Goal: Task Accomplishment & Management: Use online tool/utility

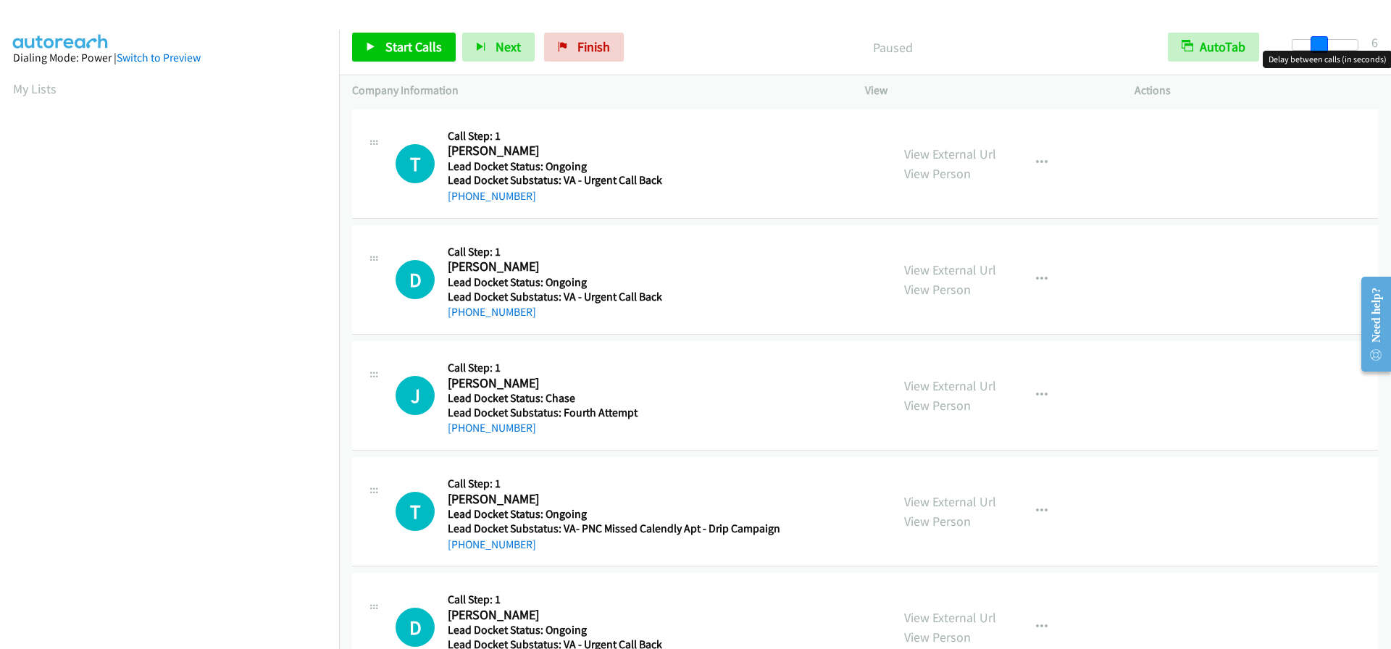
drag, startPoint x: 1290, startPoint y: 46, endPoint x: 1314, endPoint y: 49, distance: 24.8
click at [1314, 49] on span at bounding box center [1319, 44] width 17 height 17
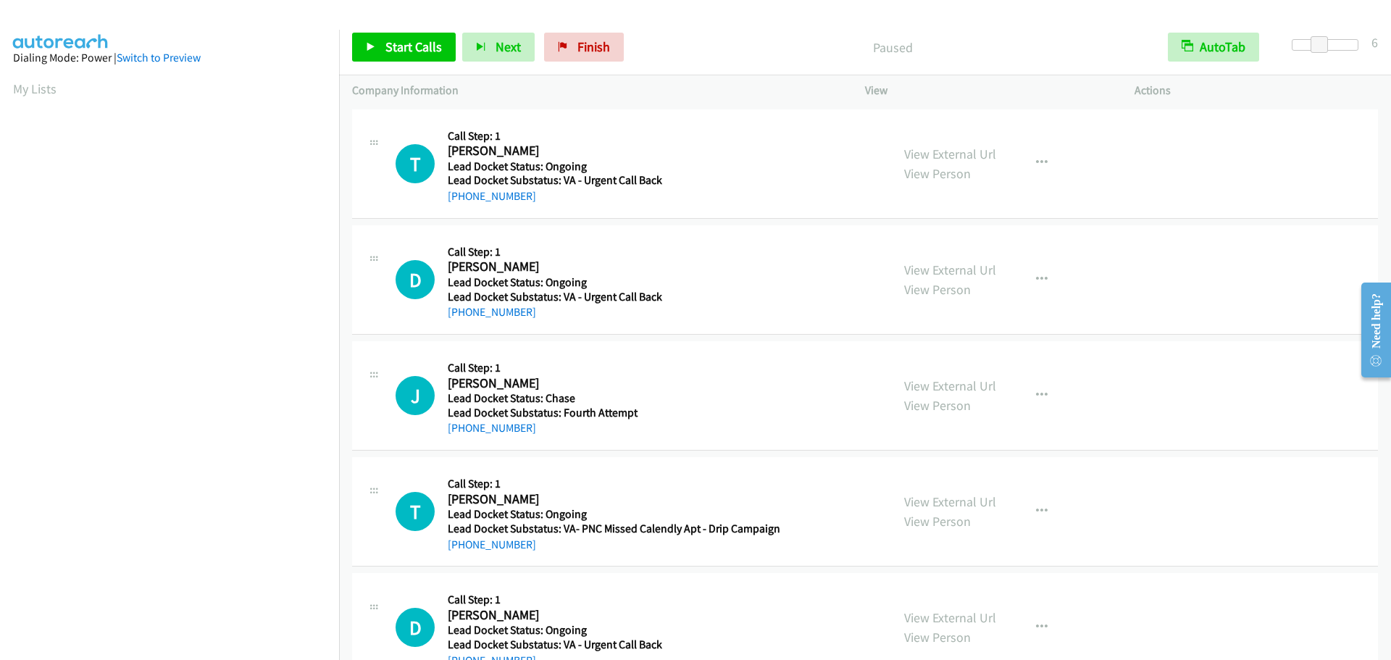
scroll to position [153, 0]
click at [403, 42] on span "Start Calls" at bounding box center [413, 46] width 57 height 17
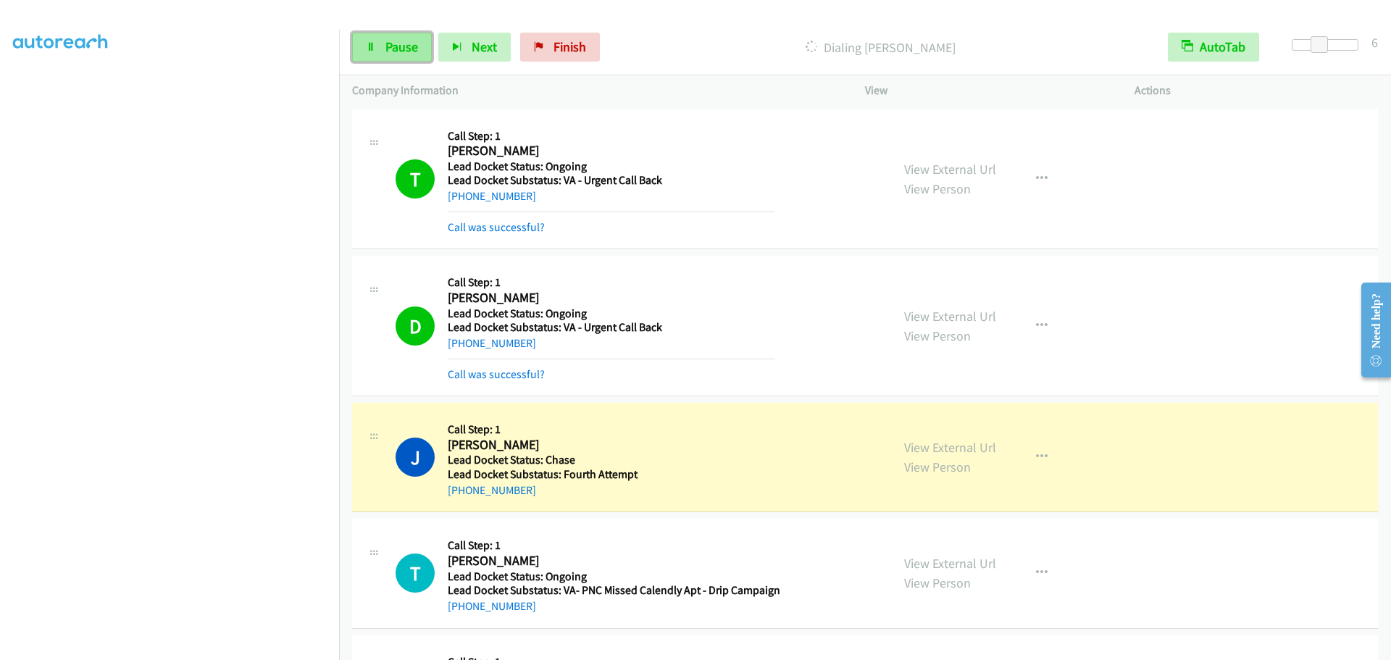
click at [393, 43] on span "Pause" at bounding box center [401, 46] width 33 height 17
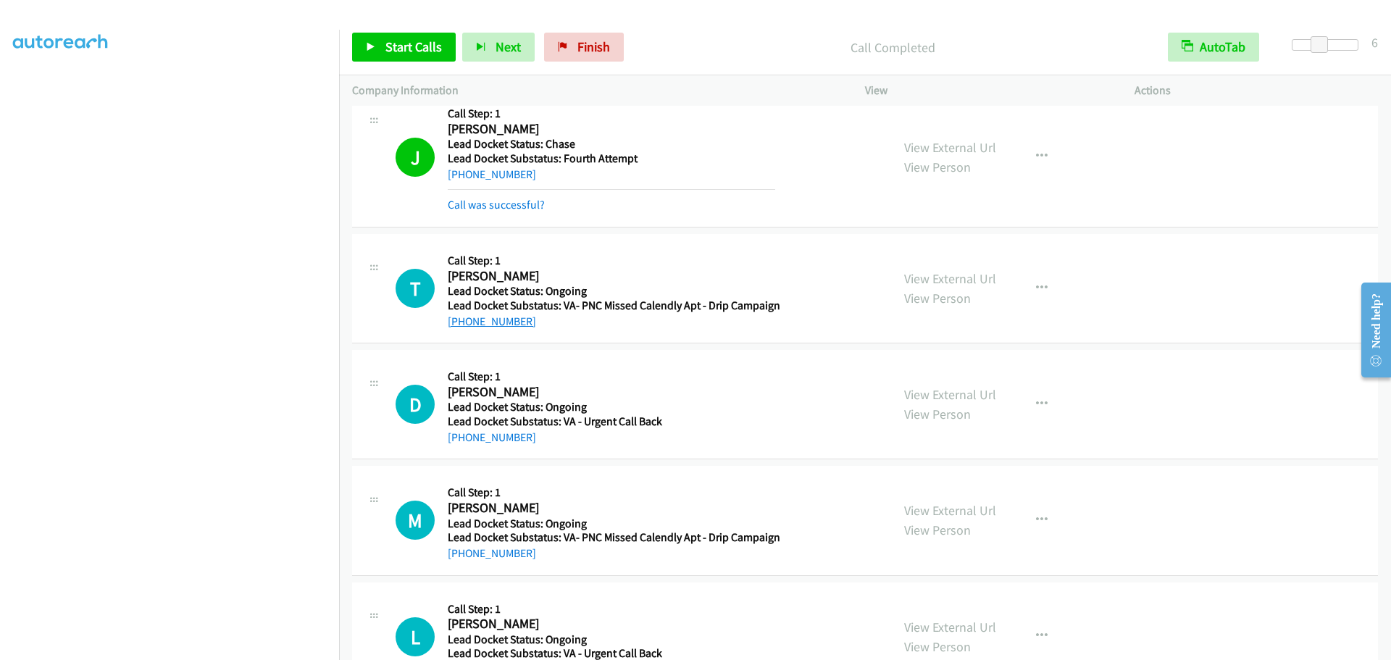
scroll to position [290, 0]
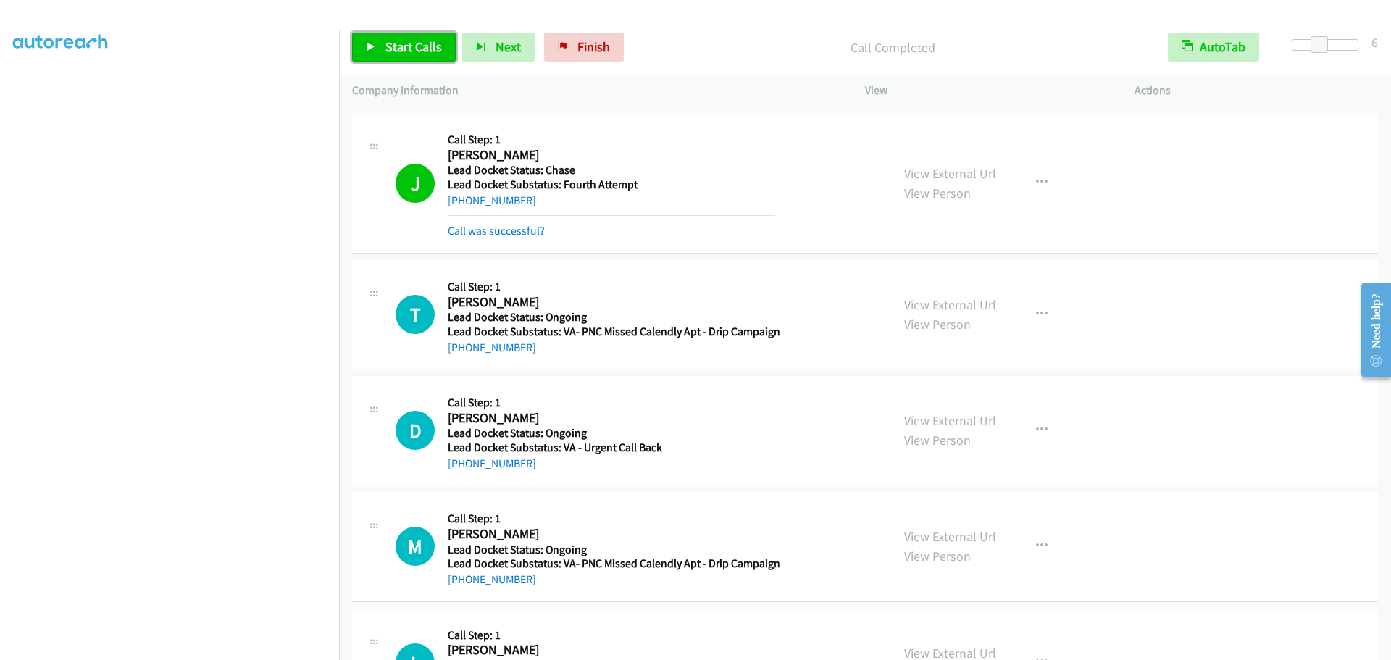
click at [409, 49] on span "Start Calls" at bounding box center [413, 46] width 57 height 17
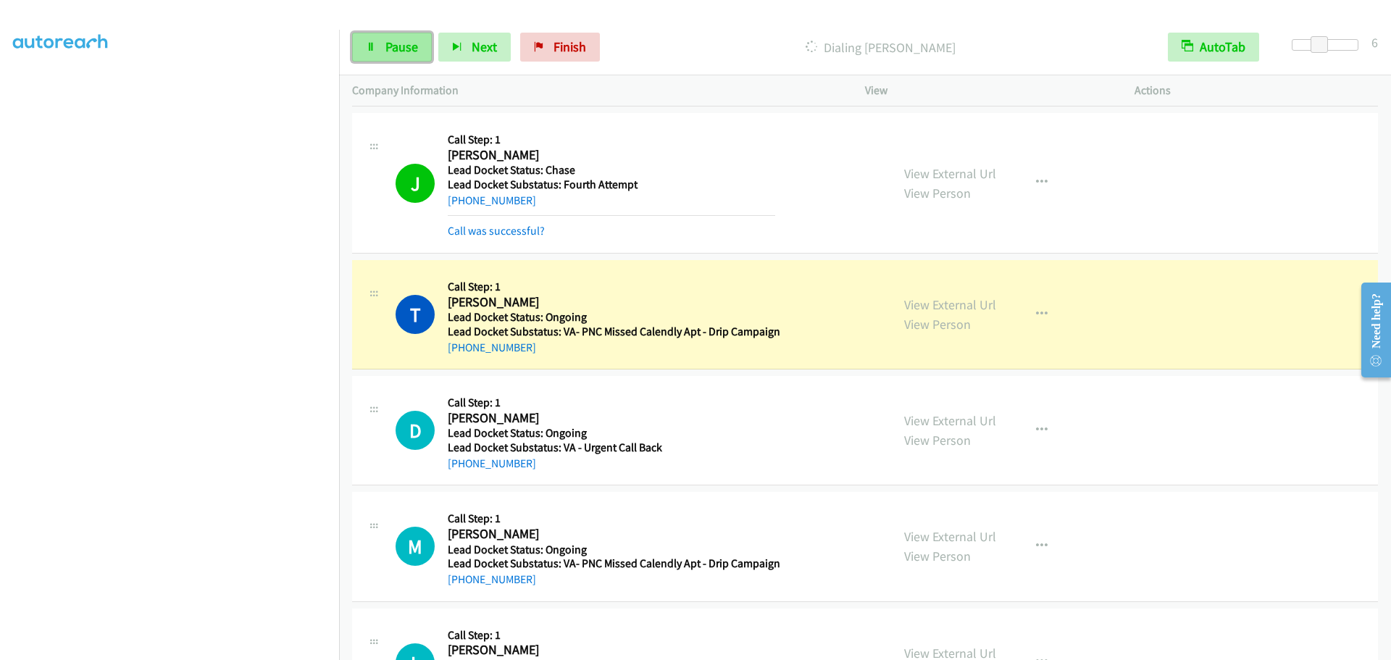
click at [373, 47] on icon at bounding box center [371, 48] width 10 height 10
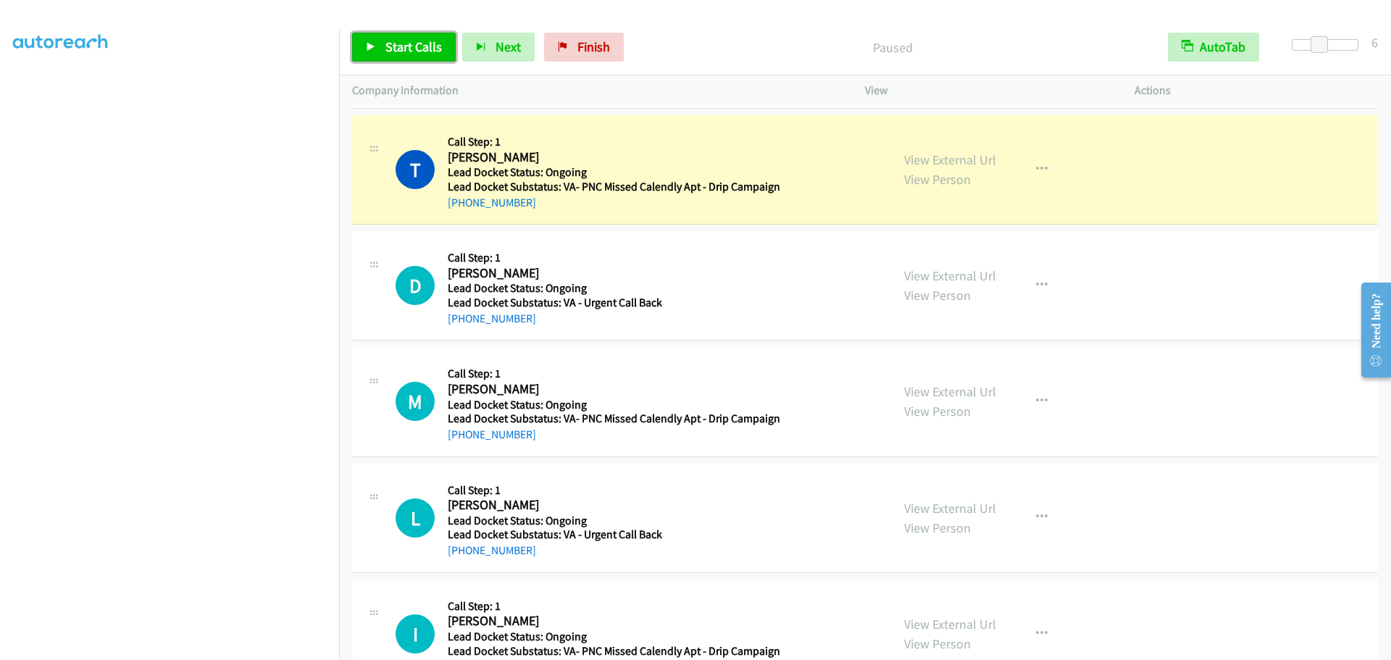
click at [385, 46] on span "Start Calls" at bounding box center [413, 46] width 57 height 17
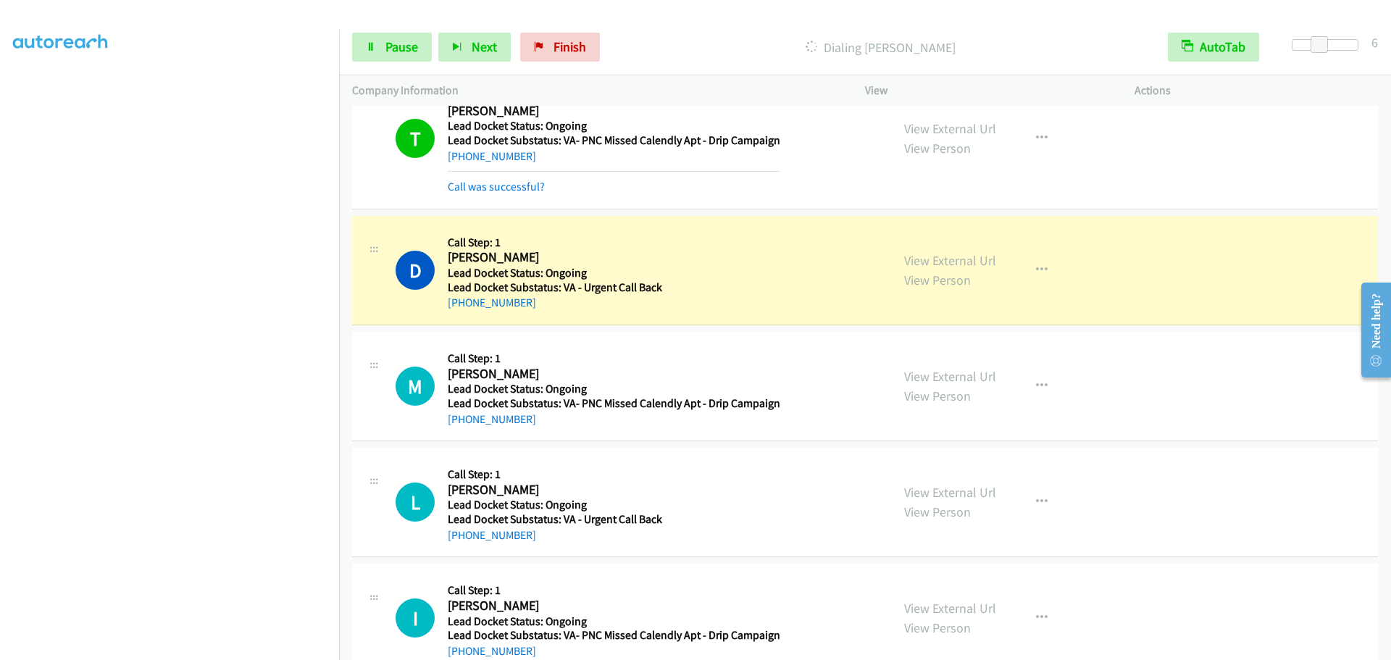
scroll to position [507, 0]
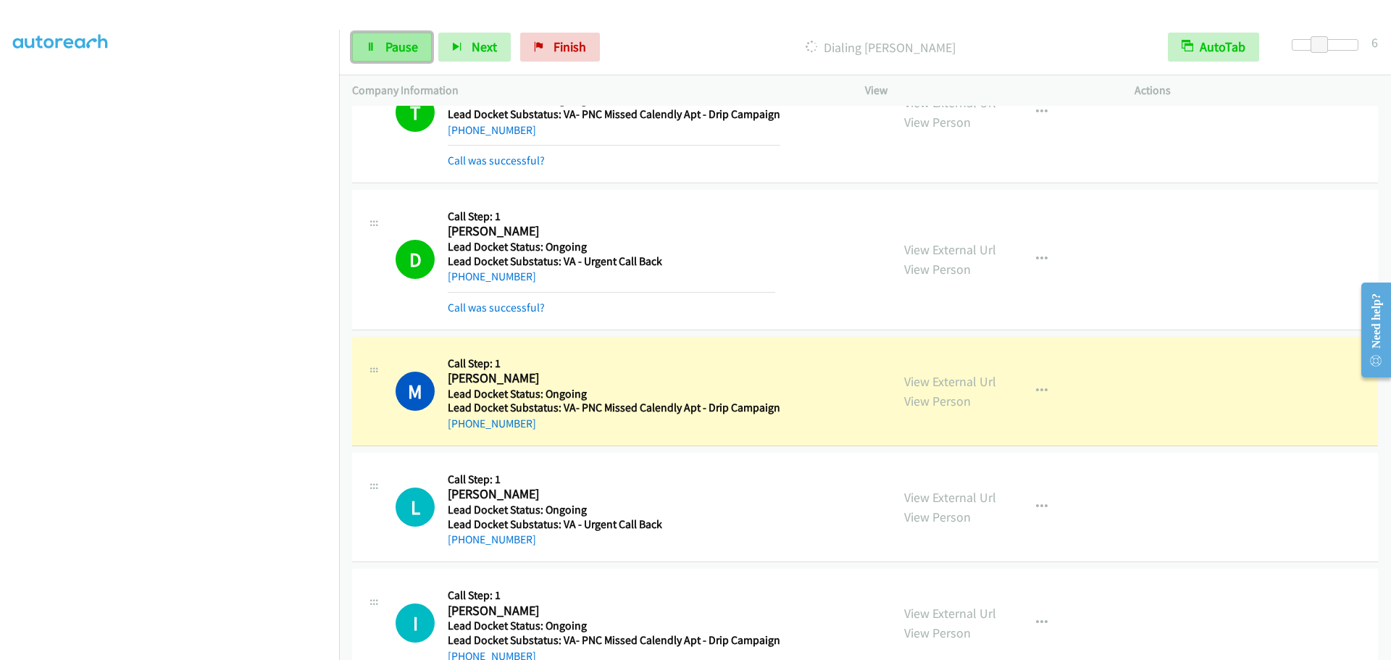
click at [372, 41] on link "Pause" at bounding box center [392, 47] width 80 height 29
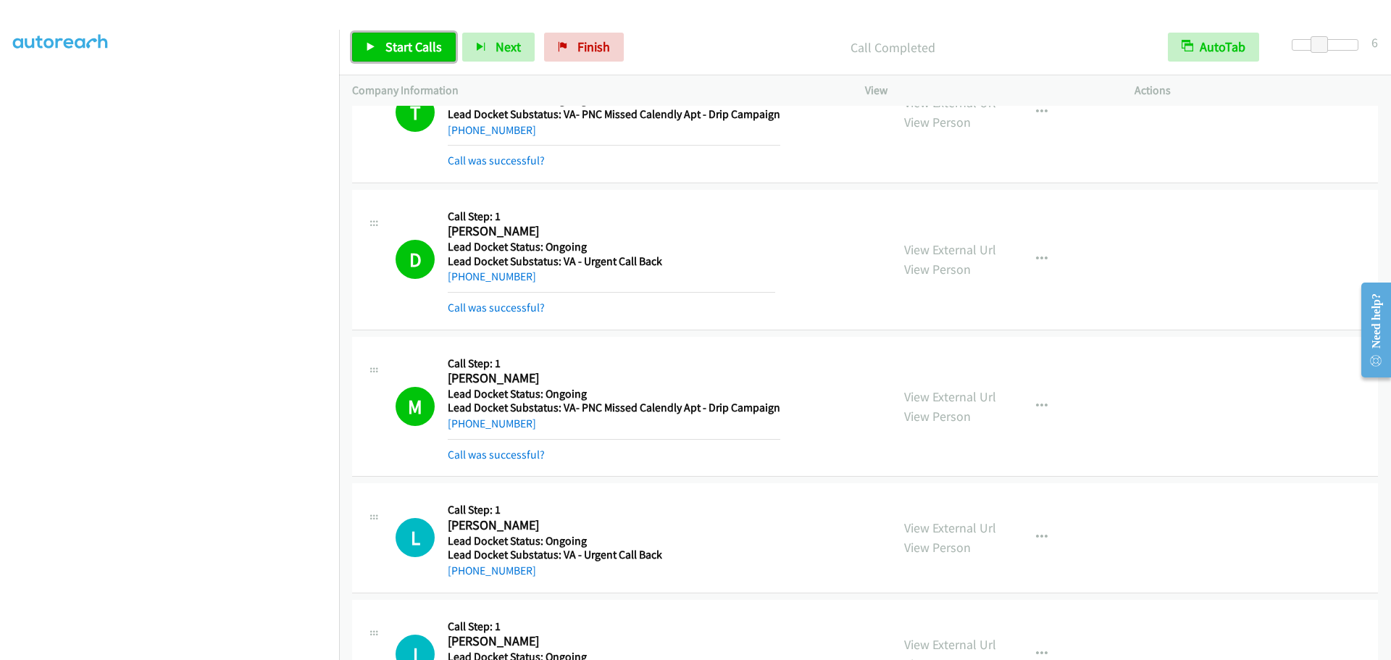
click at [380, 44] on link "Start Calls" at bounding box center [404, 47] width 104 height 29
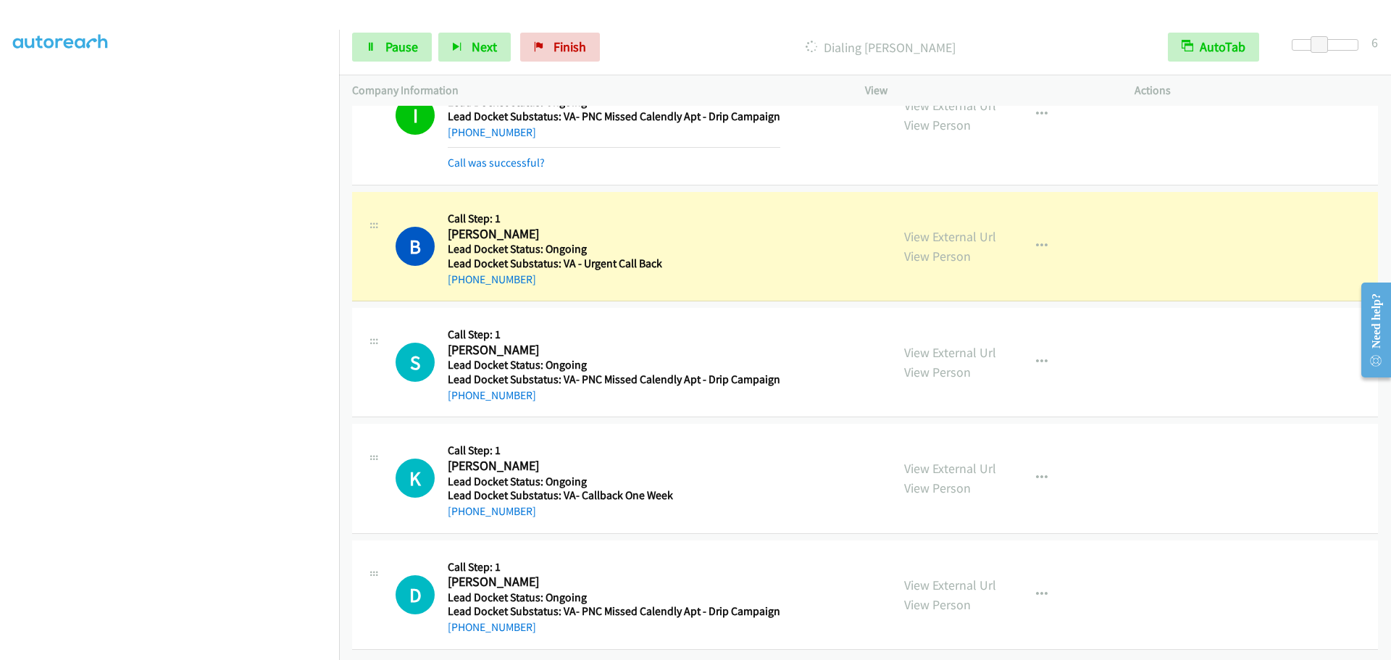
scroll to position [1103, 0]
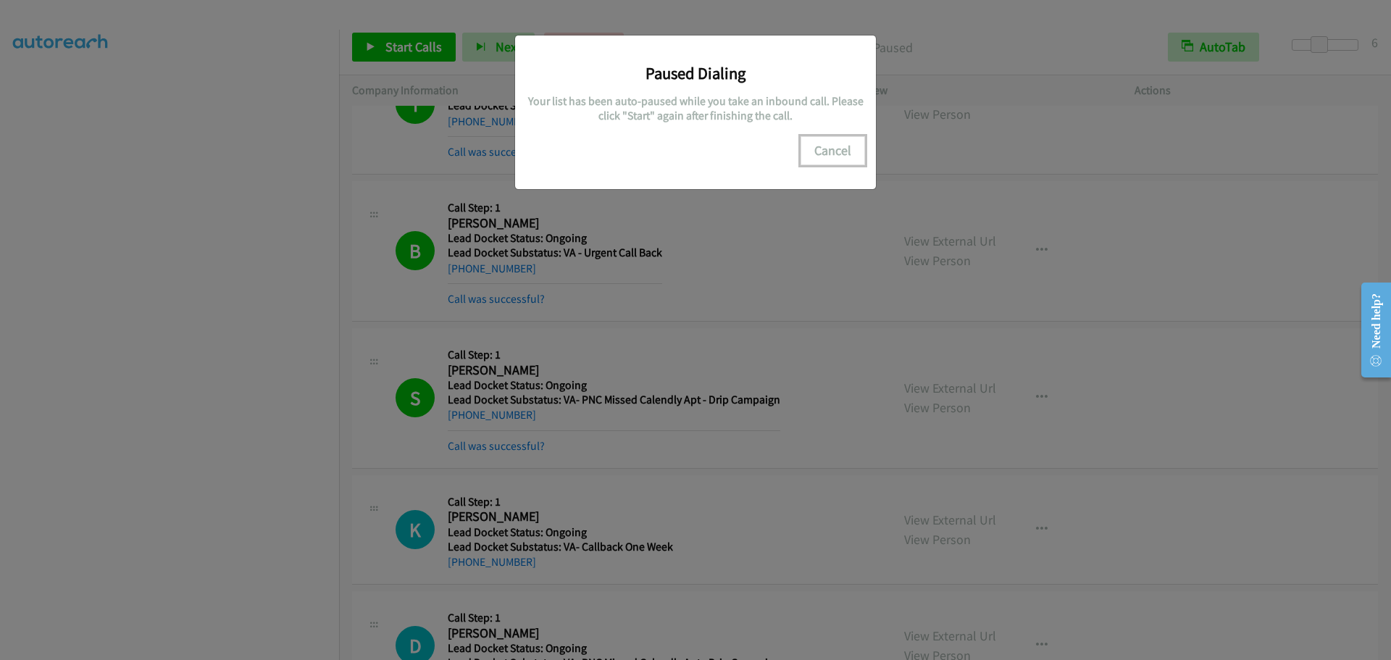
click at [836, 151] on button "Cancel" at bounding box center [833, 150] width 64 height 29
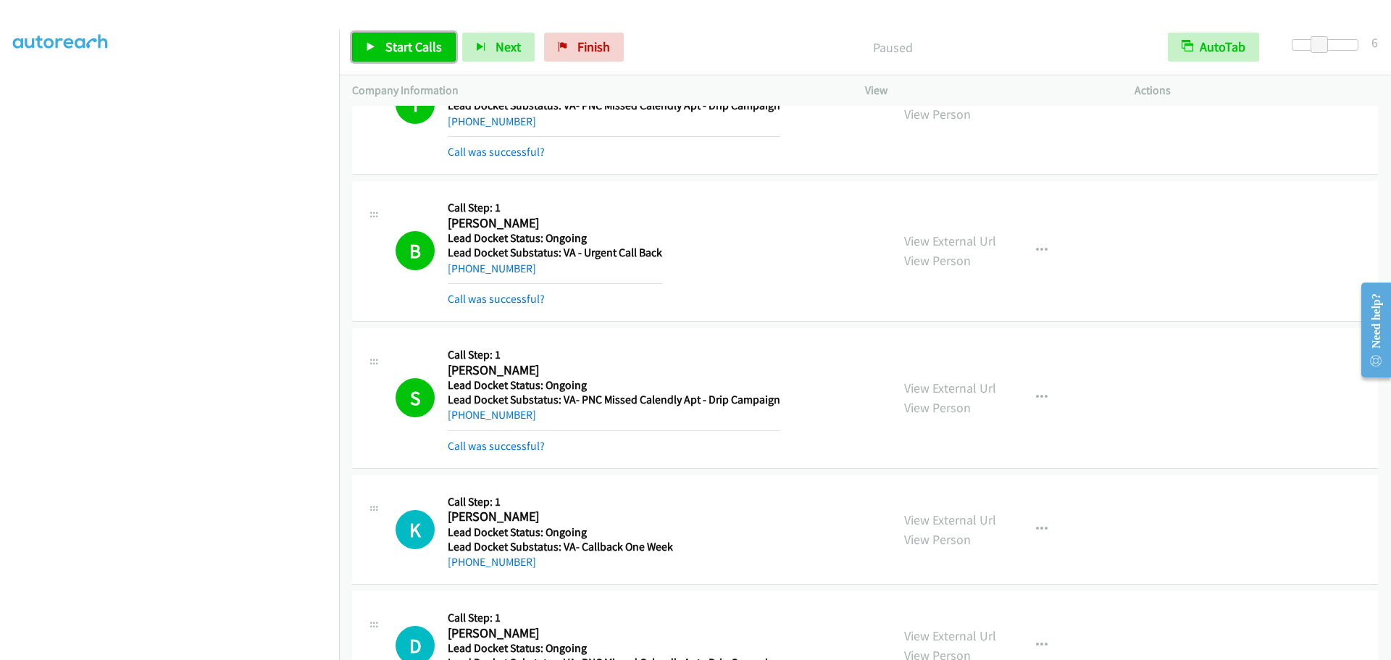
click at [400, 53] on span "Start Calls" at bounding box center [413, 46] width 57 height 17
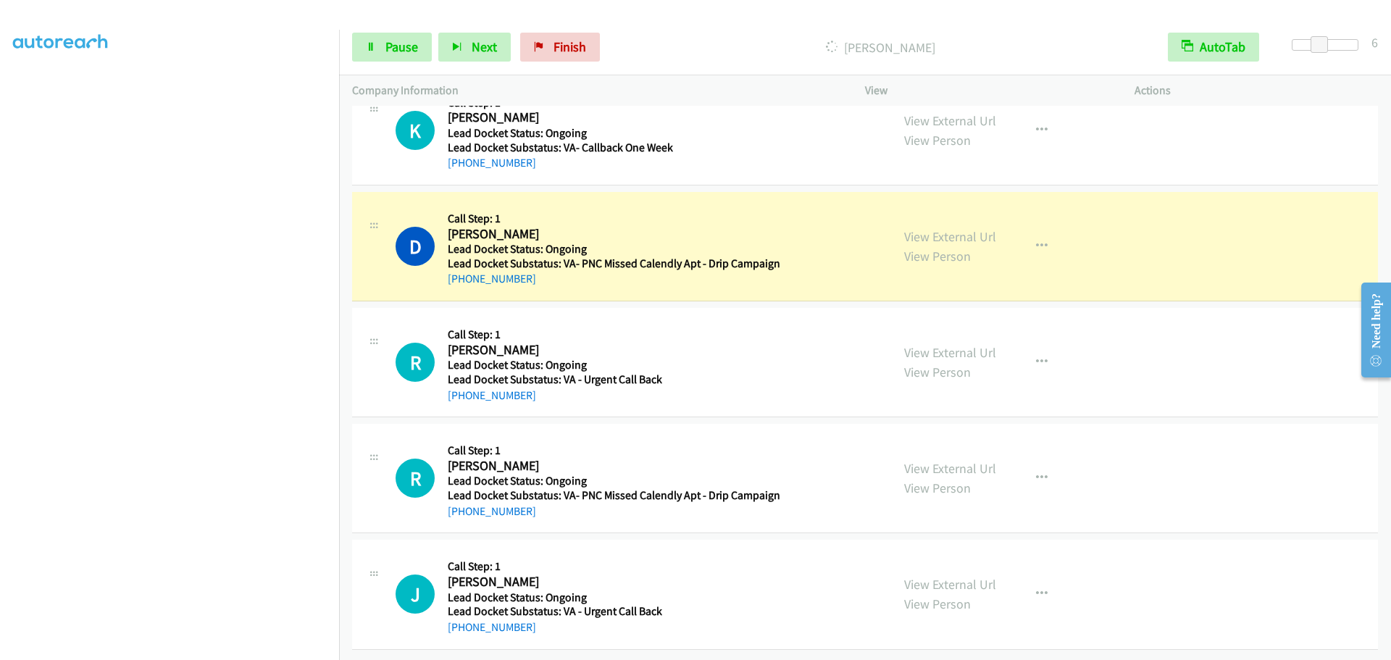
scroll to position [1514, 0]
click at [380, 52] on link "Pause" at bounding box center [392, 47] width 80 height 29
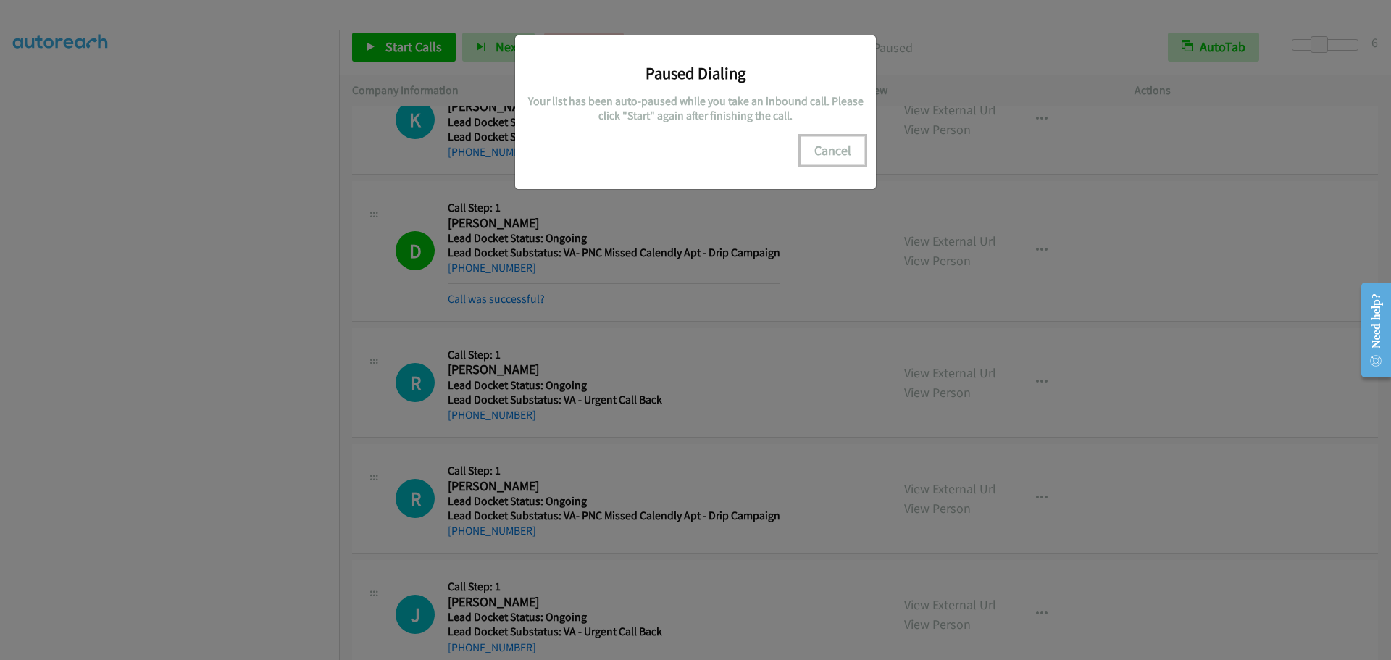
click at [821, 155] on button "Cancel" at bounding box center [833, 150] width 64 height 29
click at [823, 155] on button "Cancel" at bounding box center [833, 150] width 64 height 29
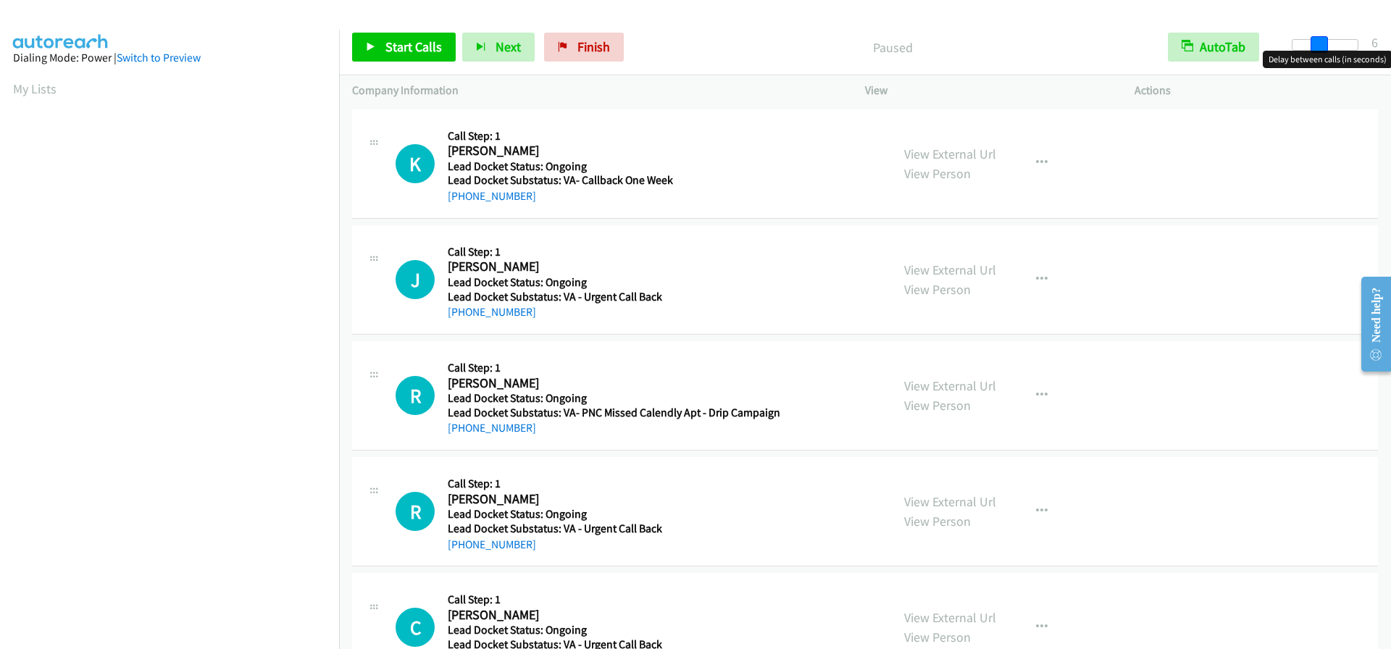
drag, startPoint x: 1292, startPoint y: 44, endPoint x: 1319, endPoint y: 44, distance: 27.5
click at [1319, 44] on span at bounding box center [1319, 44] width 17 height 17
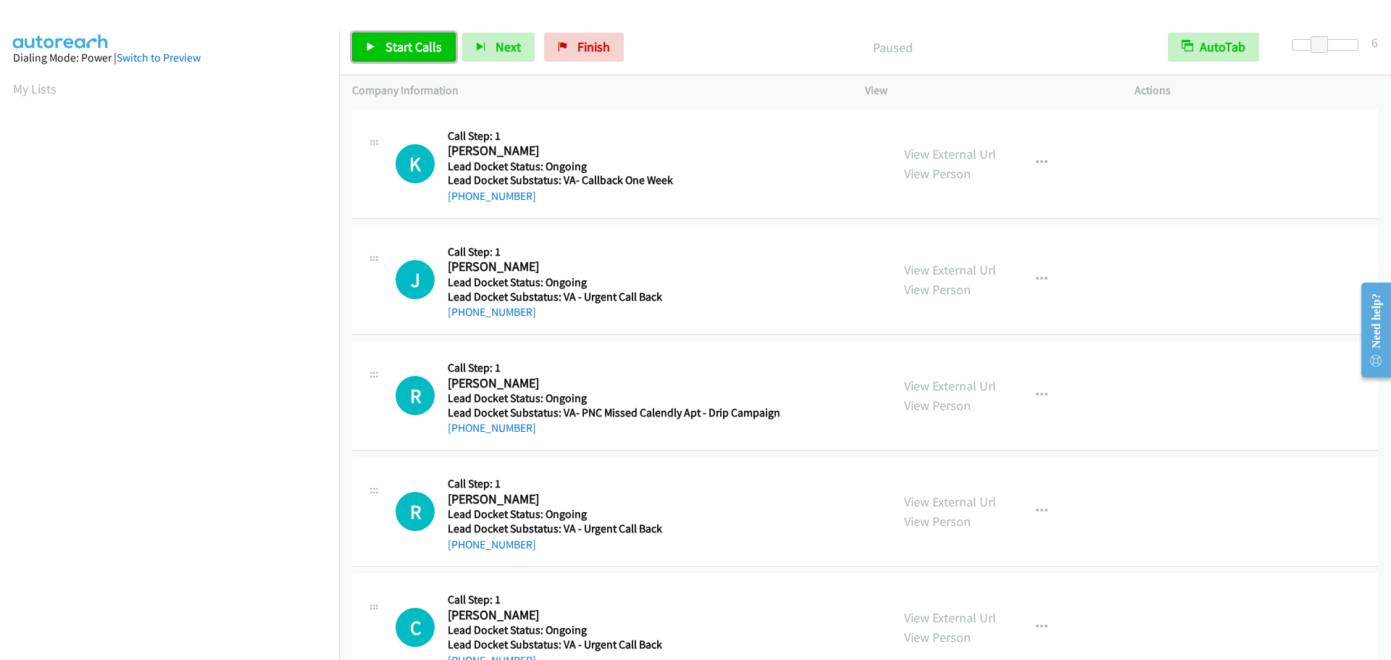
click at [419, 38] on span "Start Calls" at bounding box center [413, 46] width 57 height 17
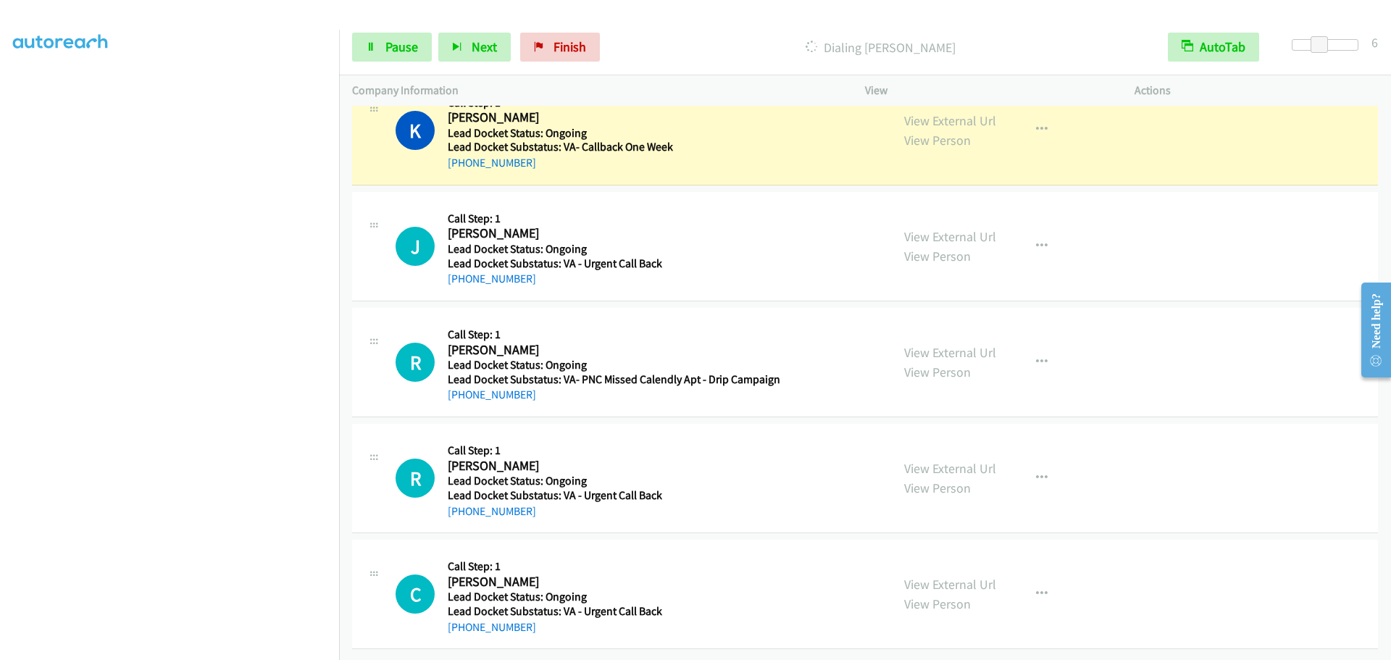
scroll to position [152, 0]
click at [408, 45] on span "Pause" at bounding box center [401, 46] width 33 height 17
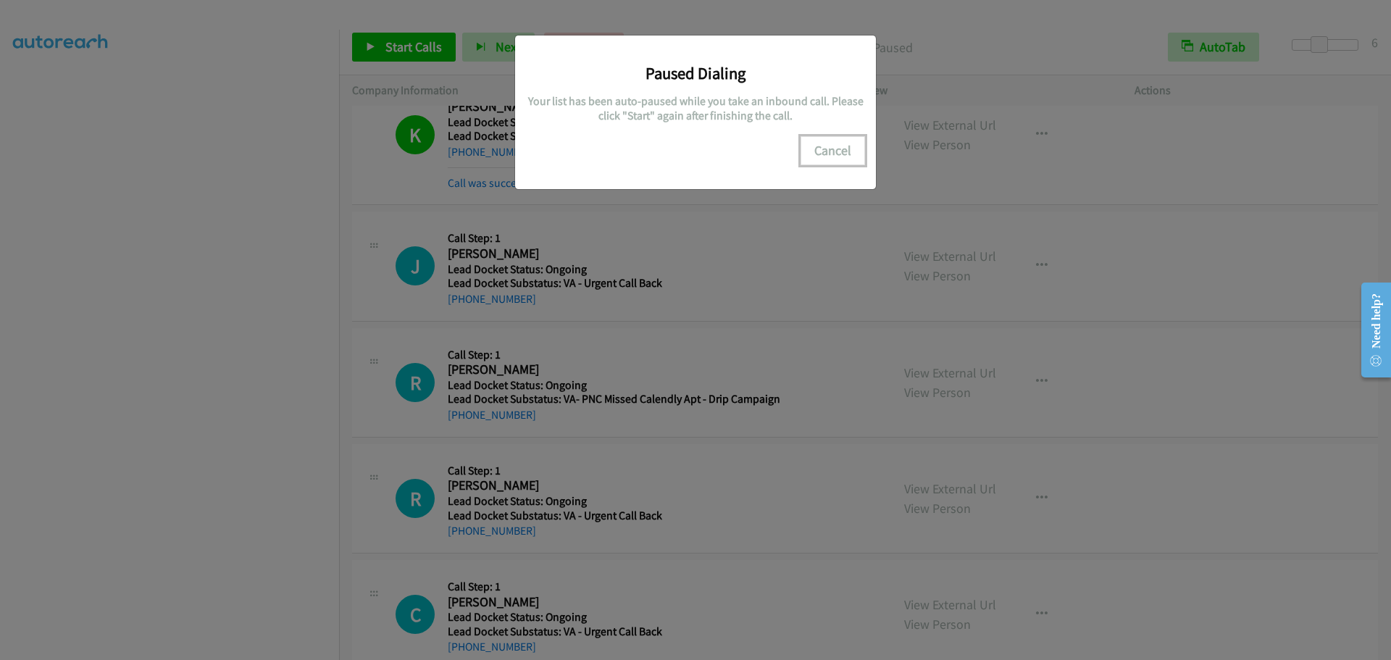
click at [831, 156] on button "Cancel" at bounding box center [833, 150] width 64 height 29
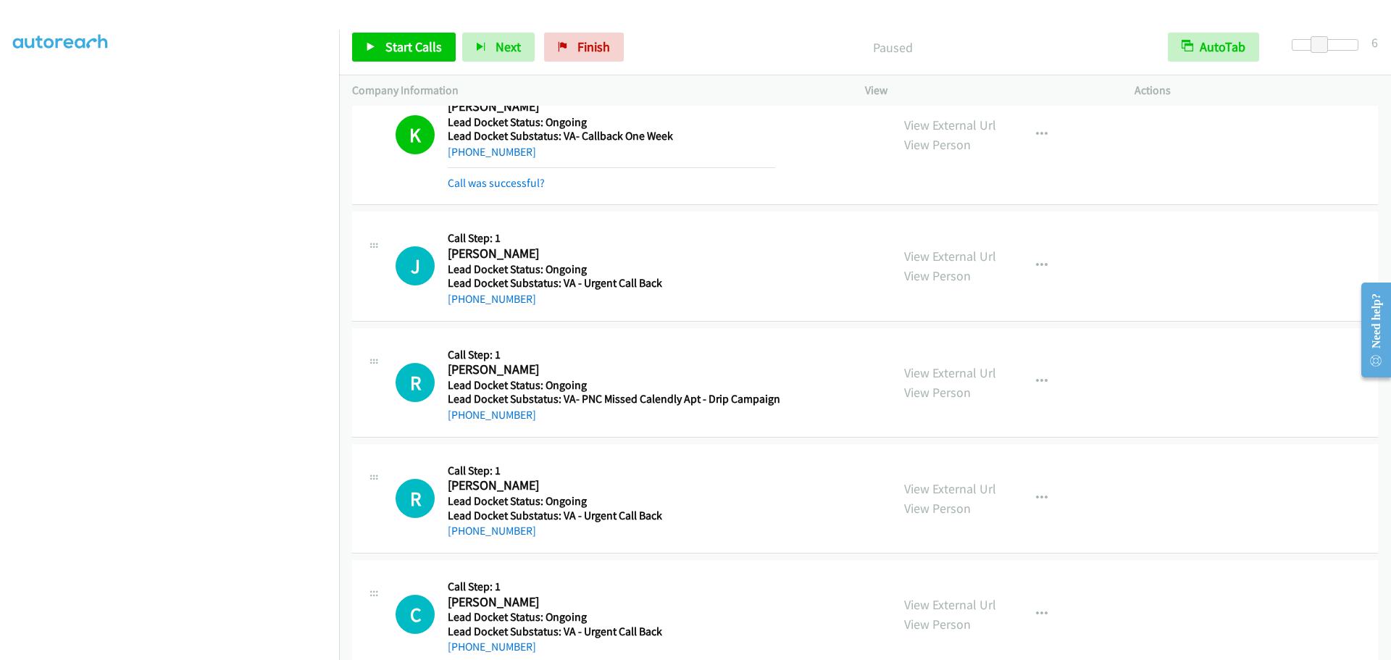
scroll to position [0, 0]
click at [21, 83] on link "My Lists" at bounding box center [34, 88] width 43 height 17
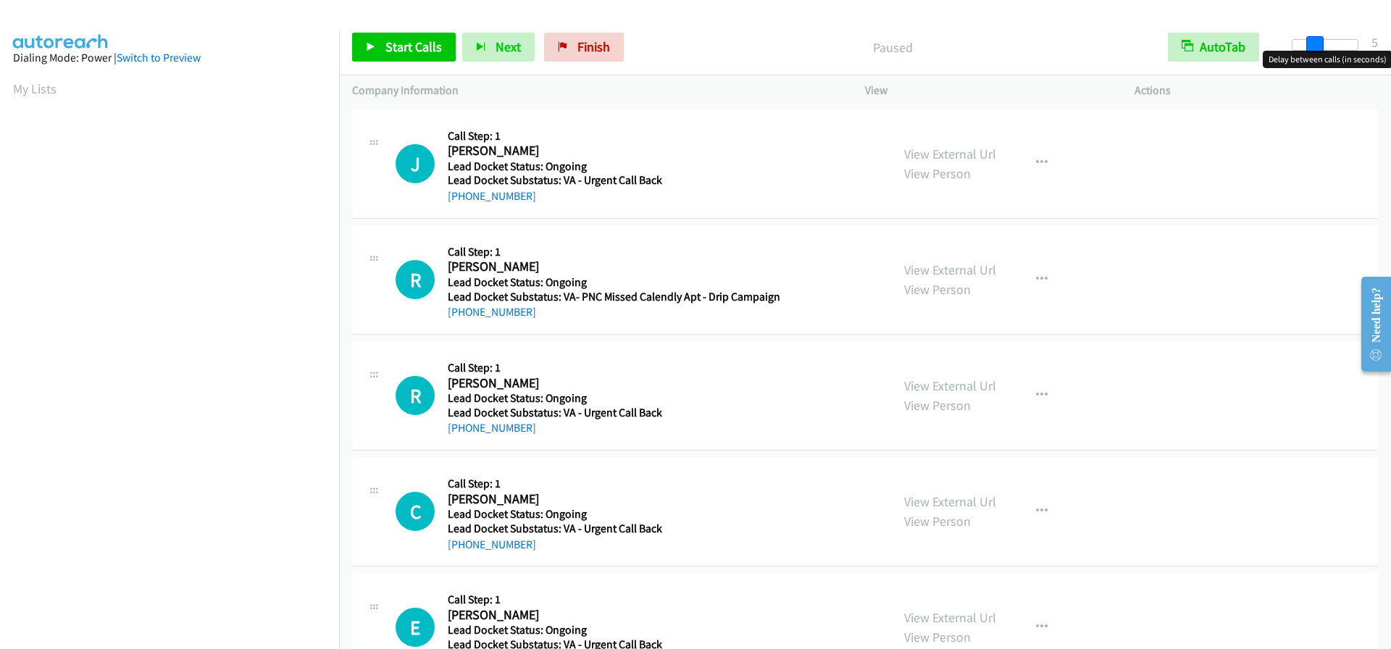
drag, startPoint x: 1292, startPoint y: 41, endPoint x: 1312, endPoint y: 39, distance: 20.4
click at [1312, 39] on span at bounding box center [1314, 44] width 17 height 17
click at [1315, 38] on span at bounding box center [1319, 44] width 17 height 17
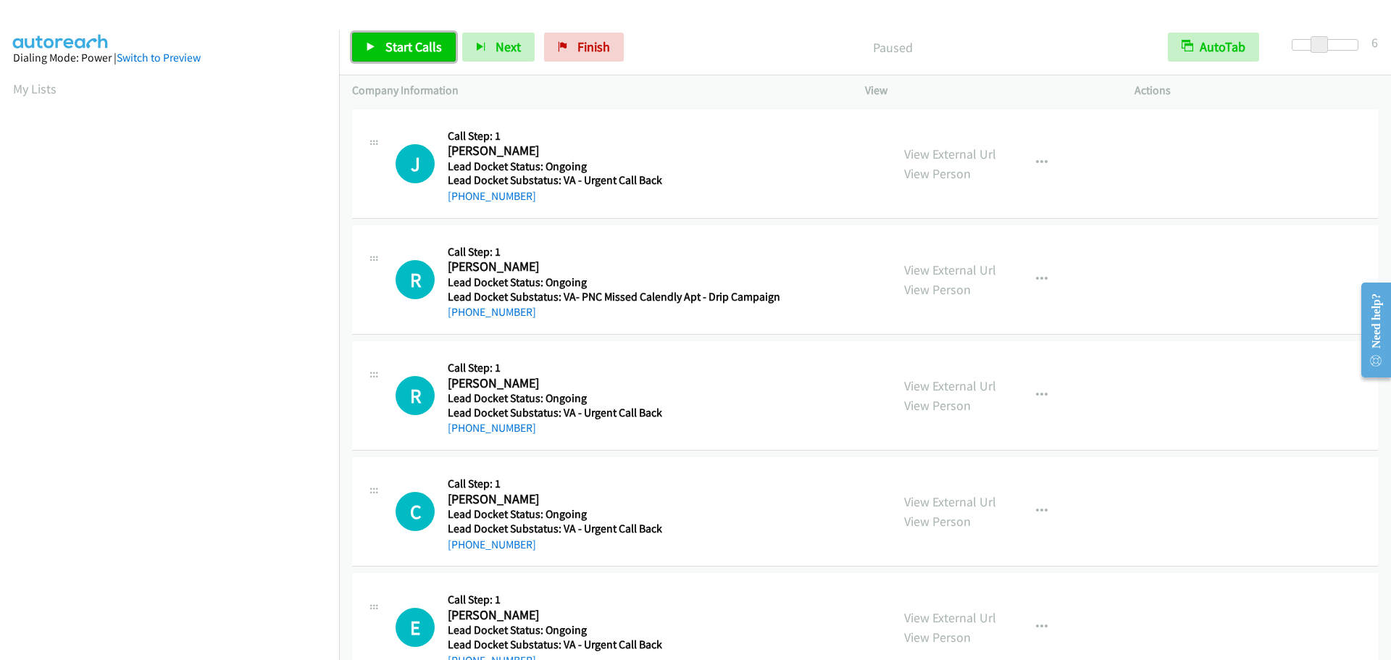
click at [404, 46] on span "Start Calls" at bounding box center [413, 46] width 57 height 17
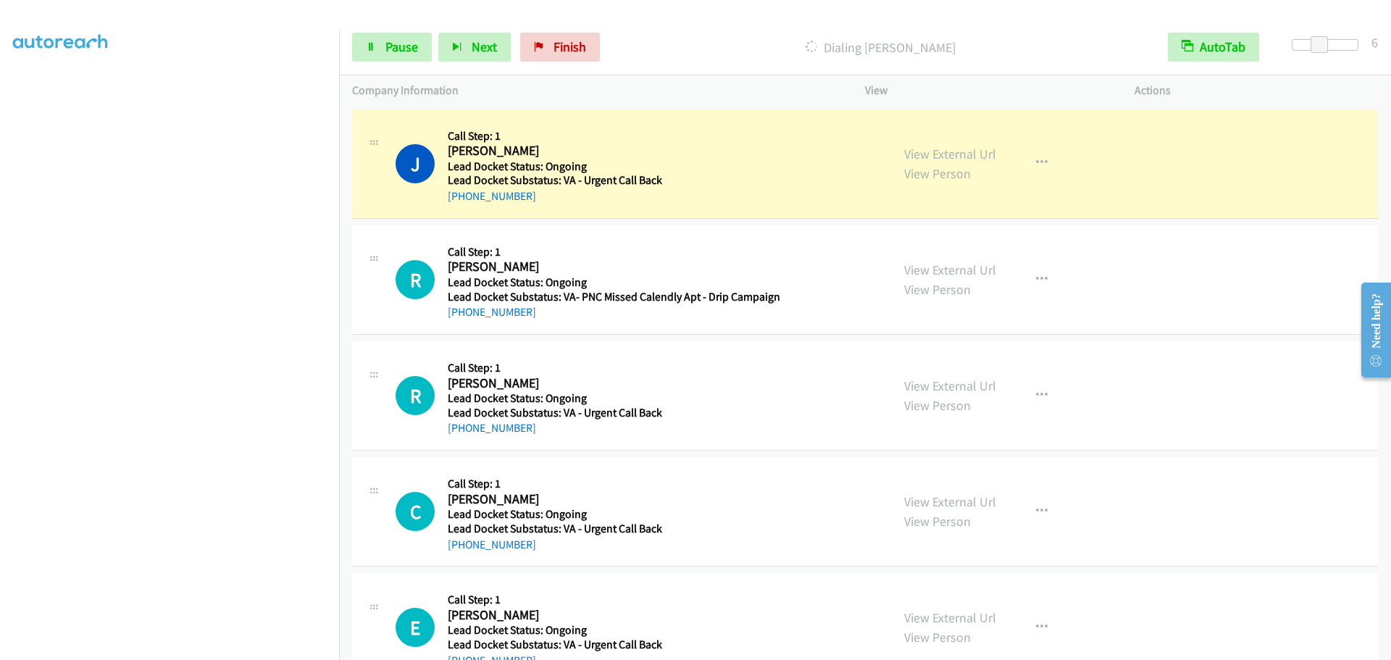
scroll to position [152, 0]
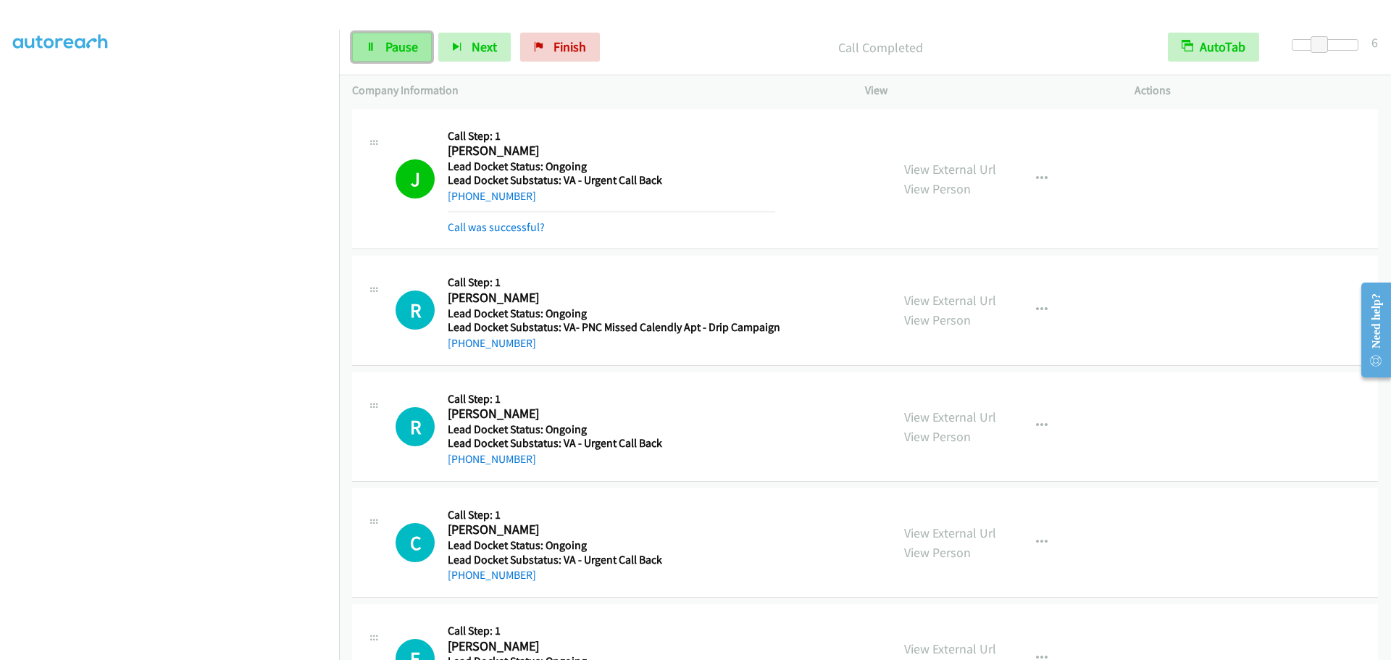
click at [385, 38] on link "Pause" at bounding box center [392, 47] width 80 height 29
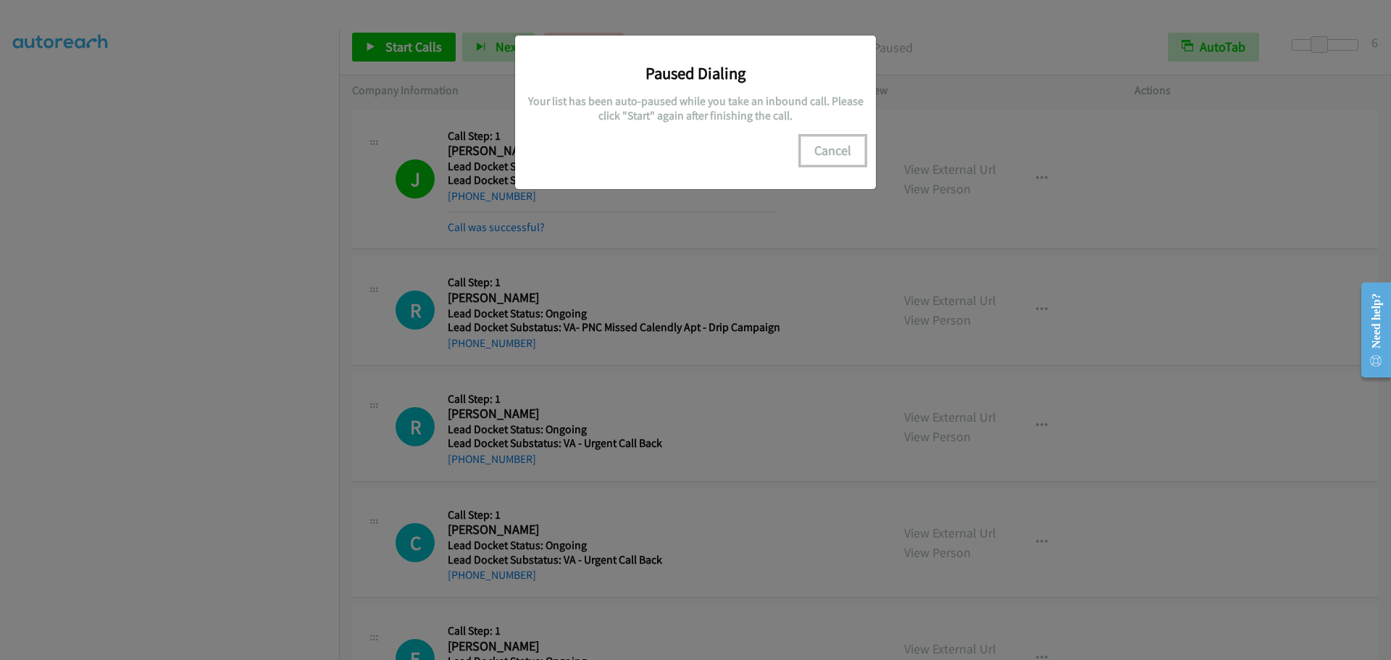
click at [820, 151] on button "Cancel" at bounding box center [833, 150] width 64 height 29
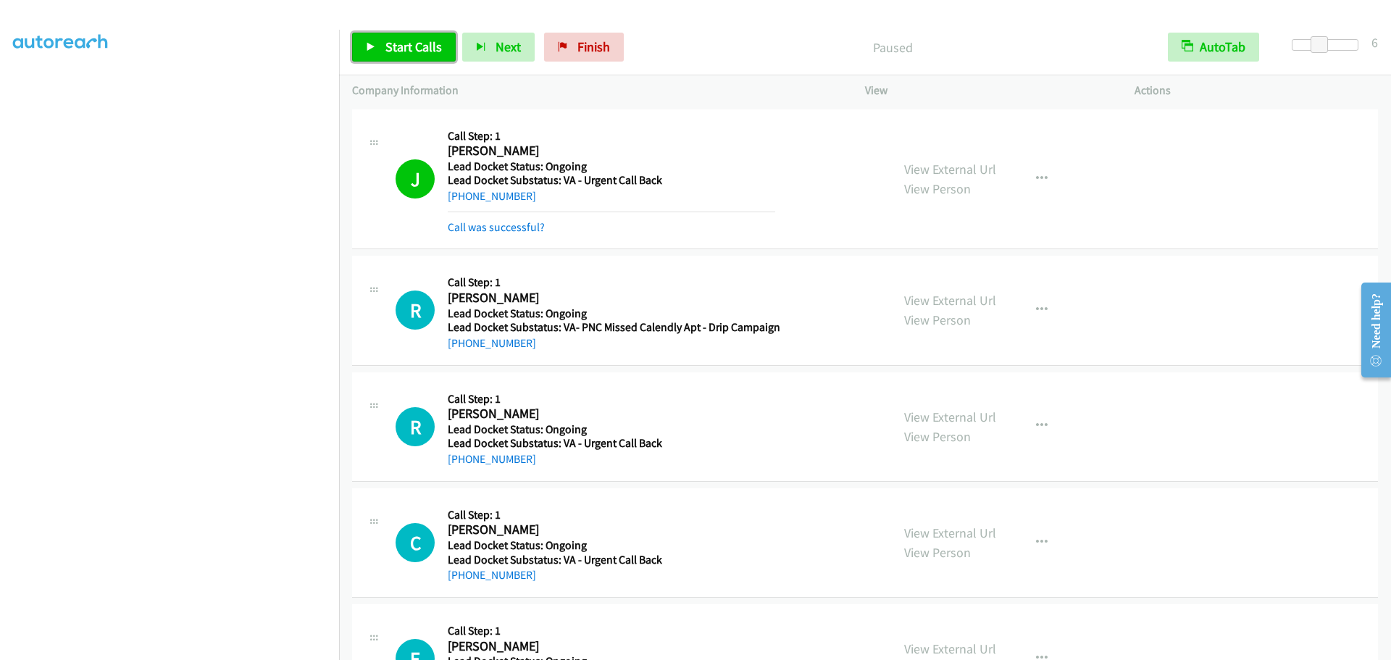
click at [409, 49] on span "Start Calls" at bounding box center [413, 46] width 57 height 17
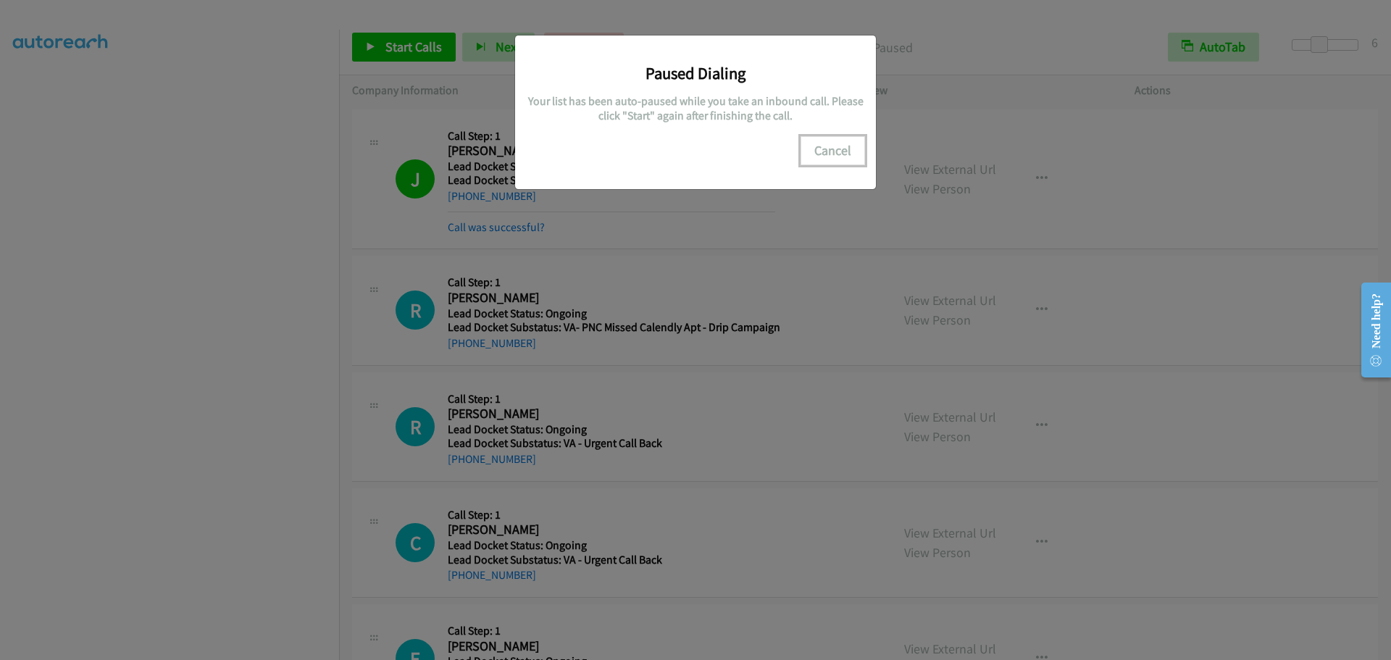
click at [843, 144] on button "Cancel" at bounding box center [833, 150] width 64 height 29
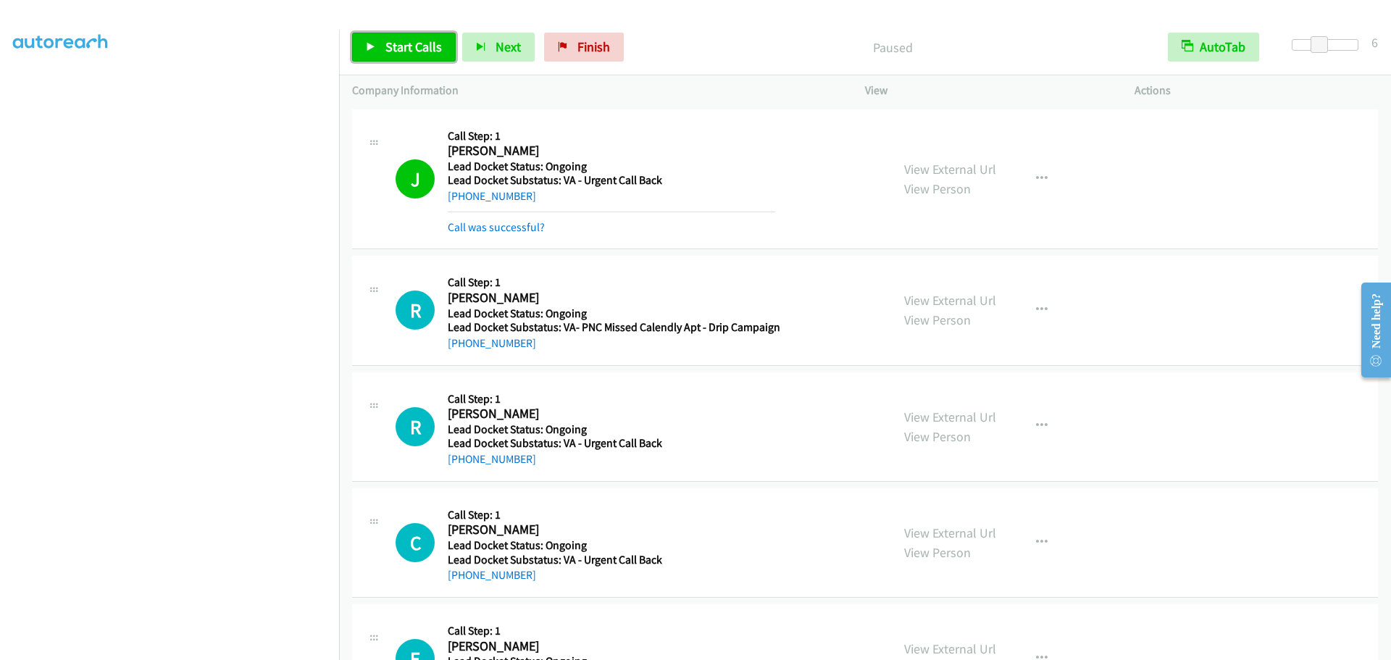
drag, startPoint x: 428, startPoint y: 46, endPoint x: 463, endPoint y: 25, distance: 41.0
click at [428, 46] on span "Start Calls" at bounding box center [413, 46] width 57 height 17
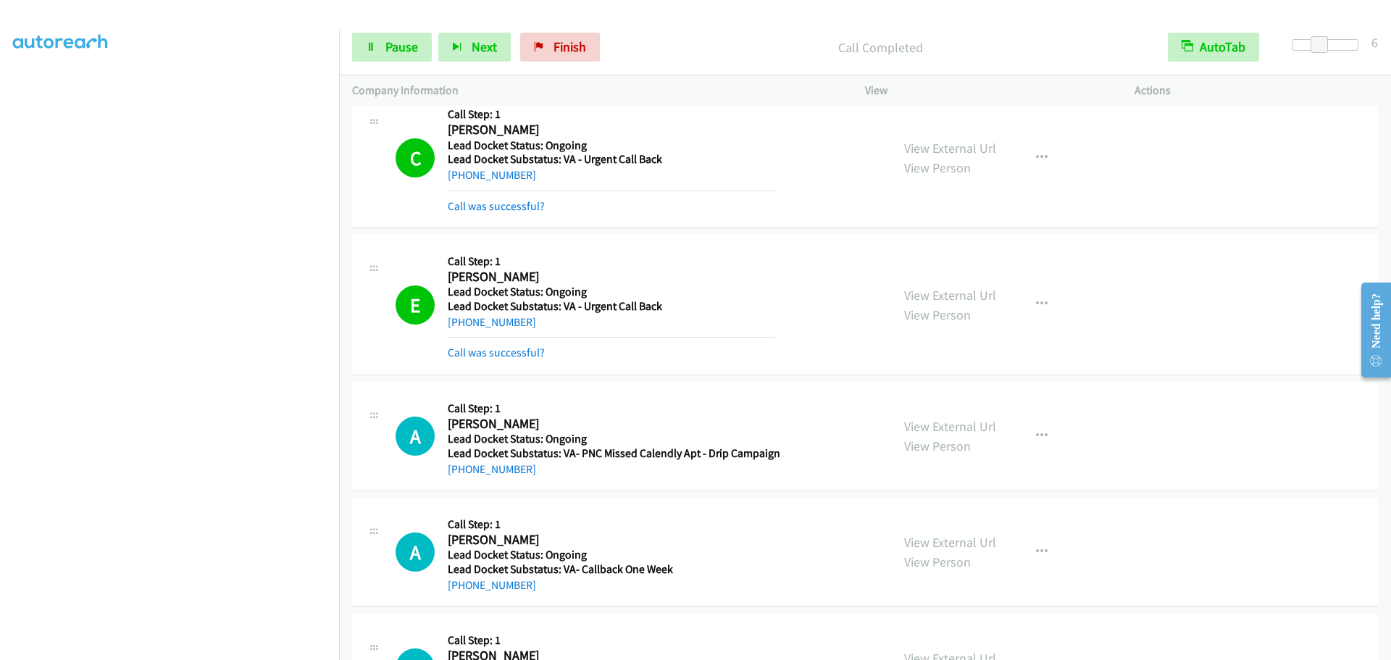
scroll to position [516, 0]
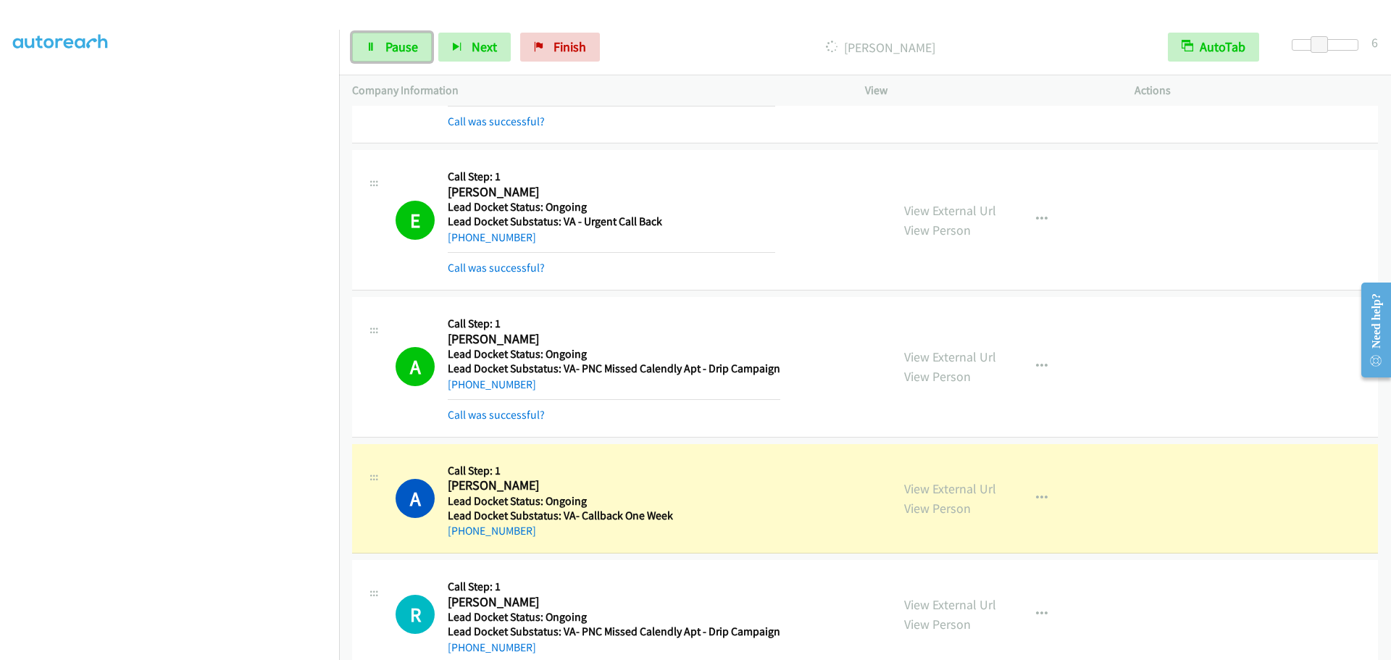
click at [409, 45] on span "Pause" at bounding box center [401, 46] width 33 height 17
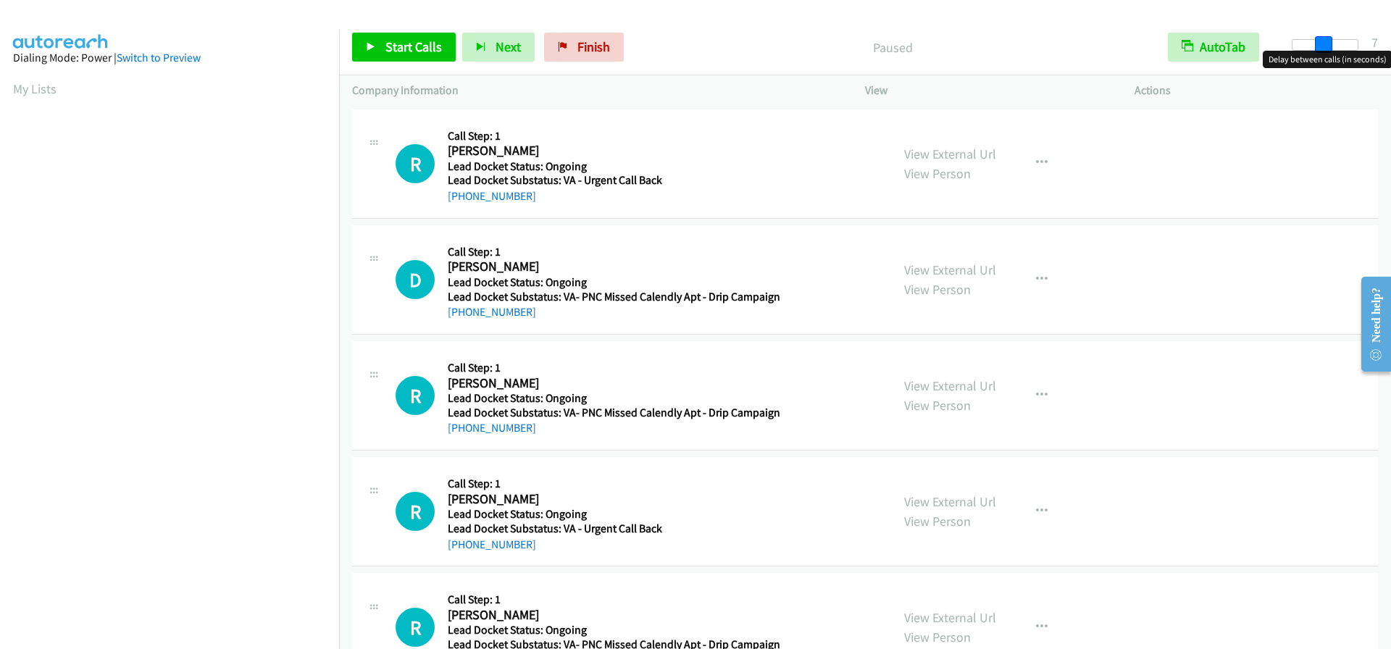
drag, startPoint x: 1296, startPoint y: 43, endPoint x: 1324, endPoint y: 43, distance: 28.3
click at [1324, 43] on span at bounding box center [1323, 44] width 17 height 17
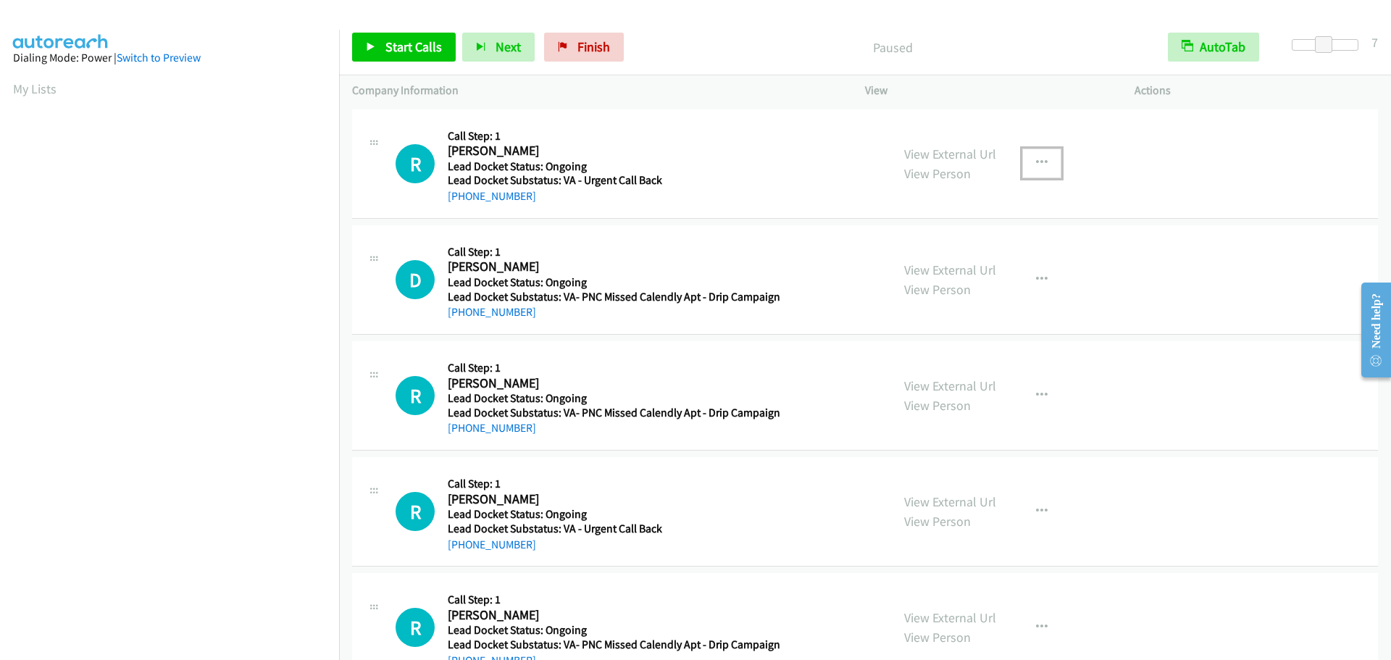
click at [1028, 164] on button "button" at bounding box center [1041, 163] width 39 height 29
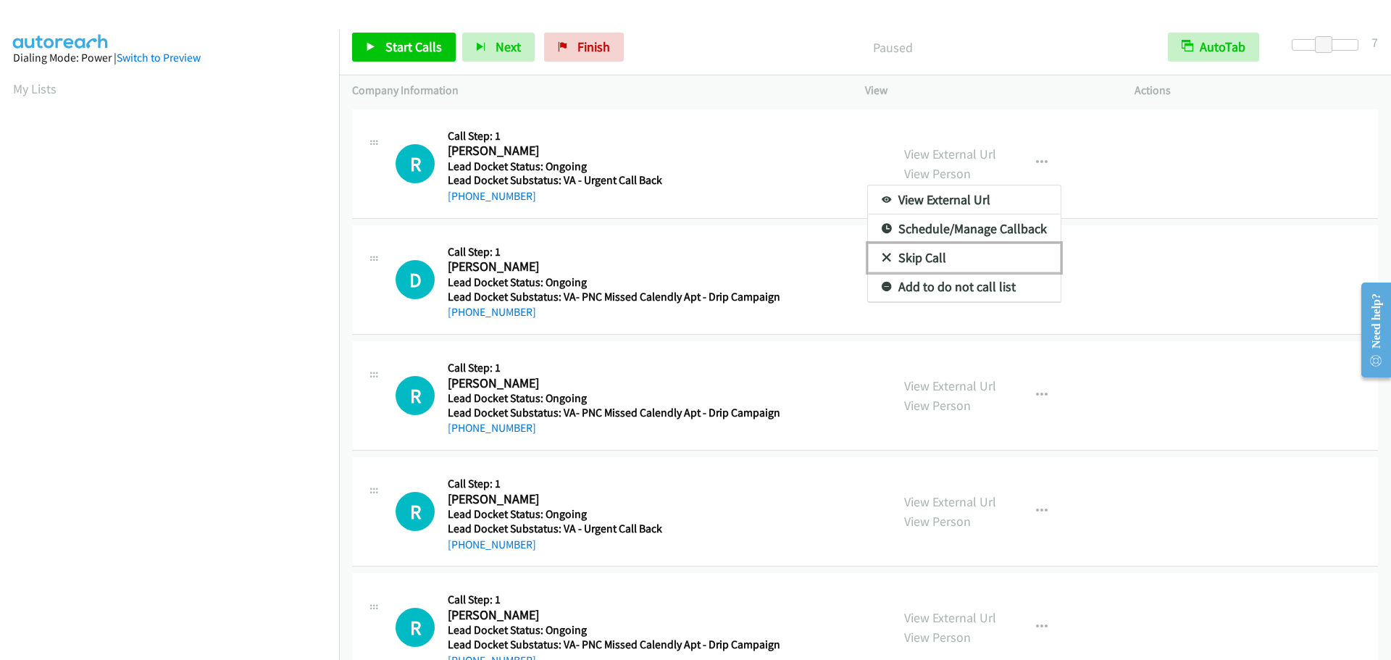
click at [936, 258] on link "Skip Call" at bounding box center [964, 257] width 193 height 29
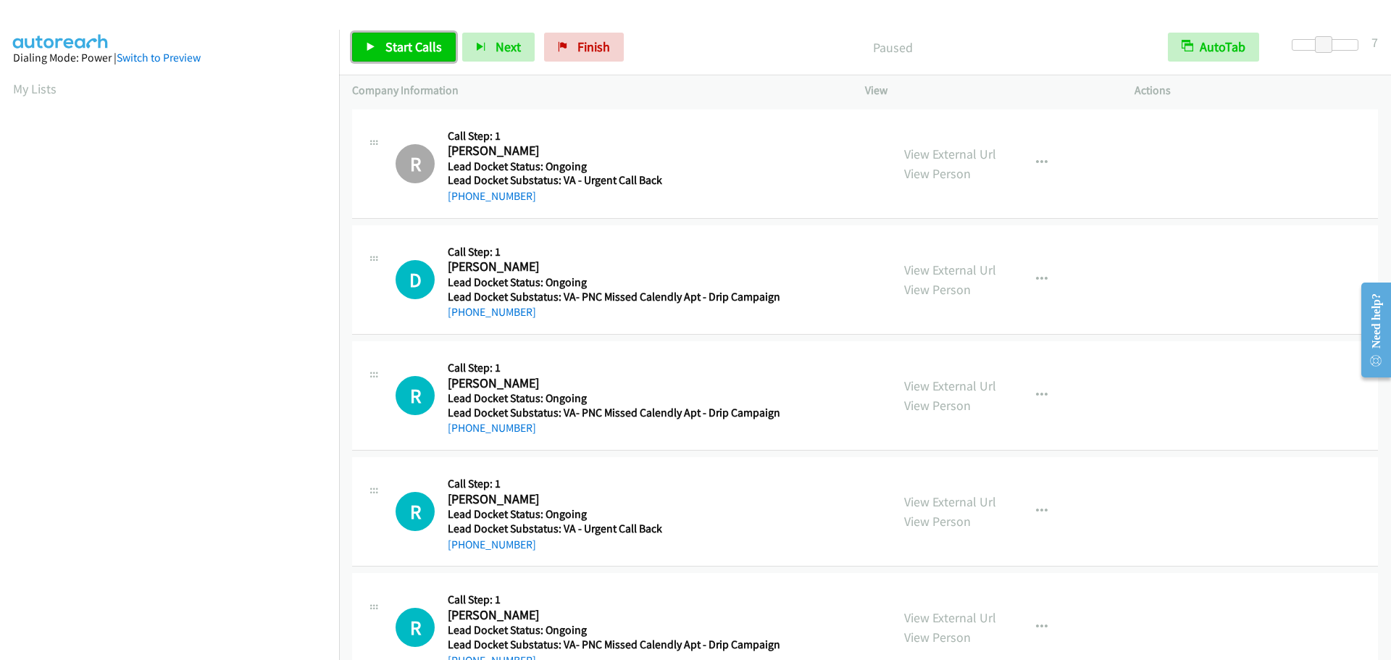
click at [424, 43] on span "Start Calls" at bounding box center [413, 46] width 57 height 17
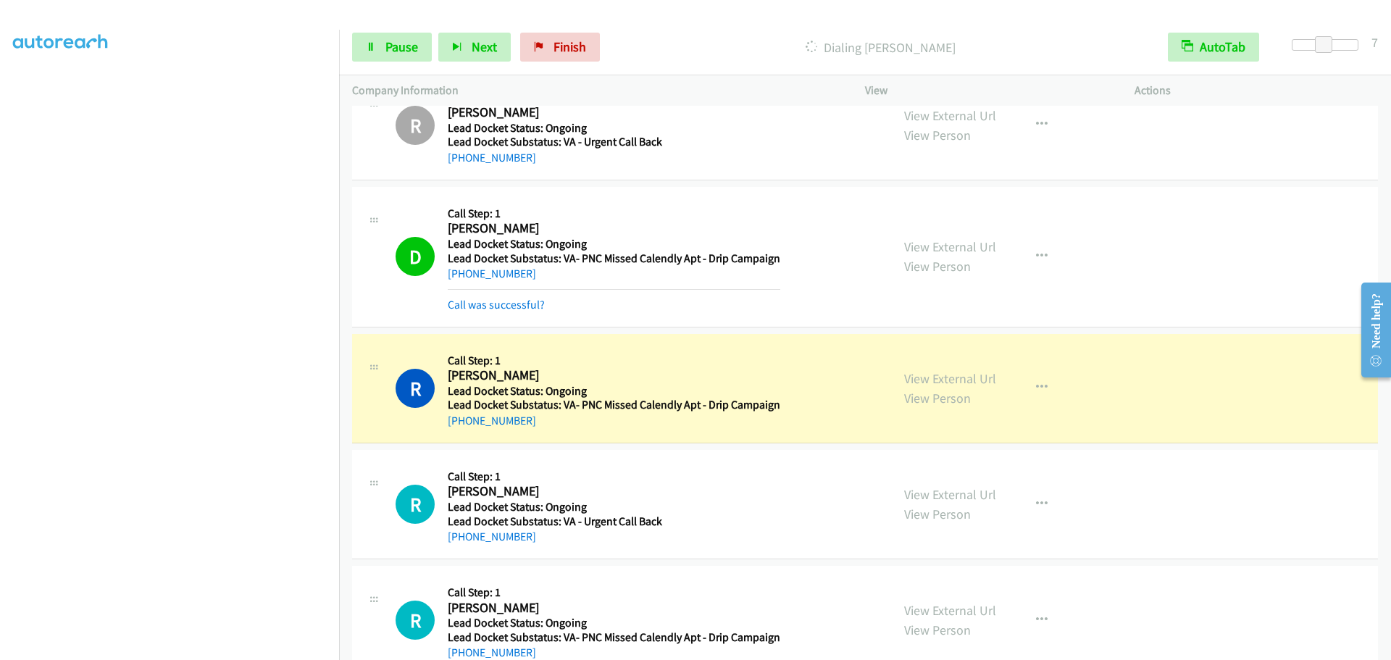
scroll to position [75, 0]
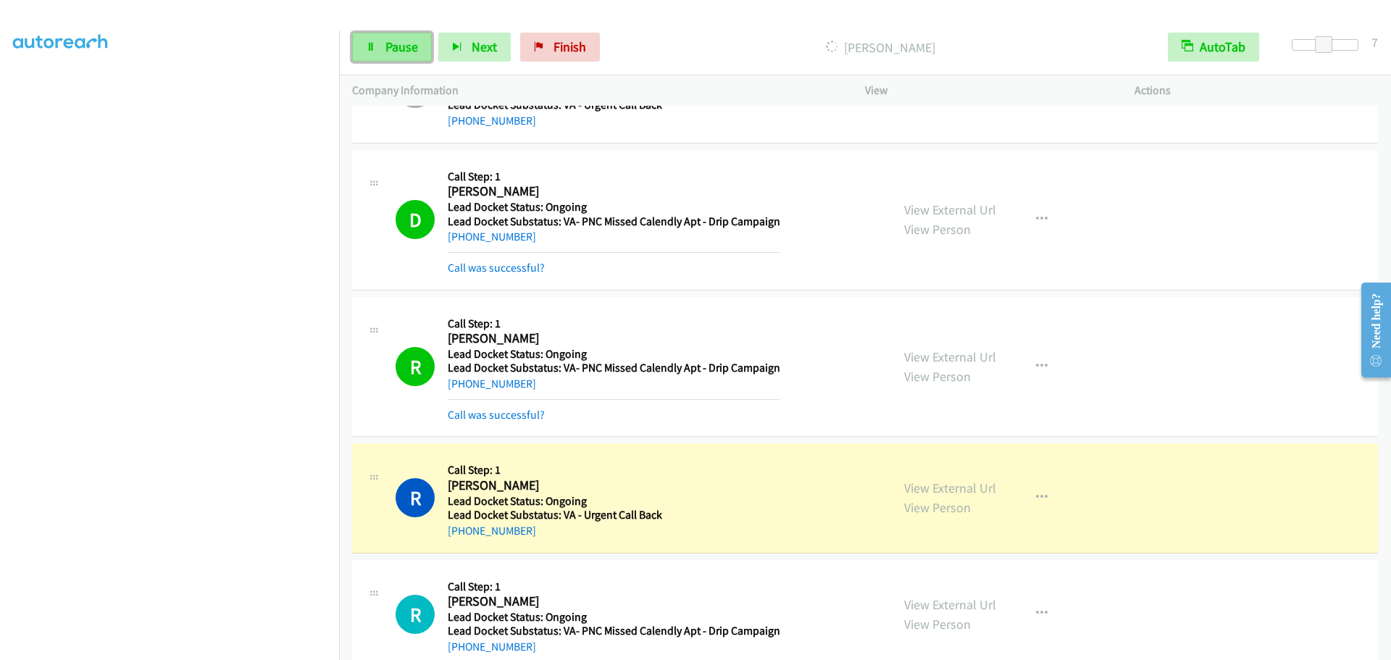
click at [397, 51] on span "Pause" at bounding box center [401, 46] width 33 height 17
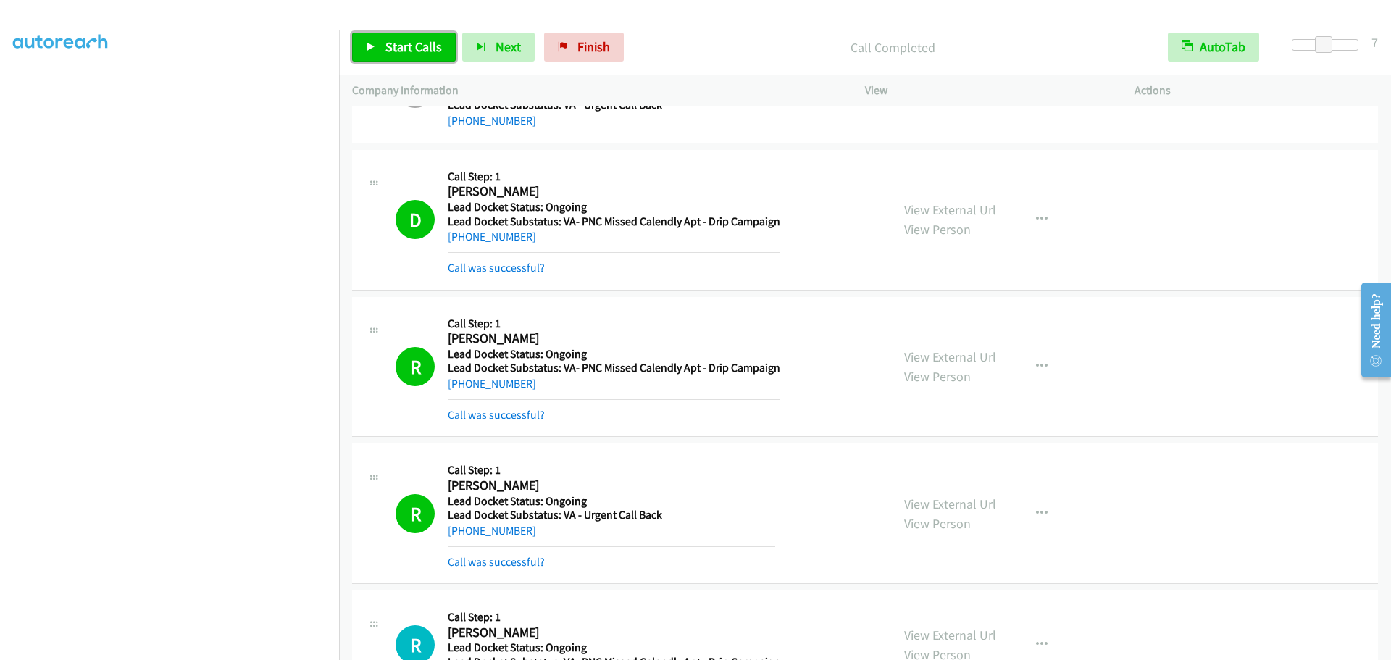
click at [405, 33] on link "Start Calls" at bounding box center [404, 47] width 104 height 29
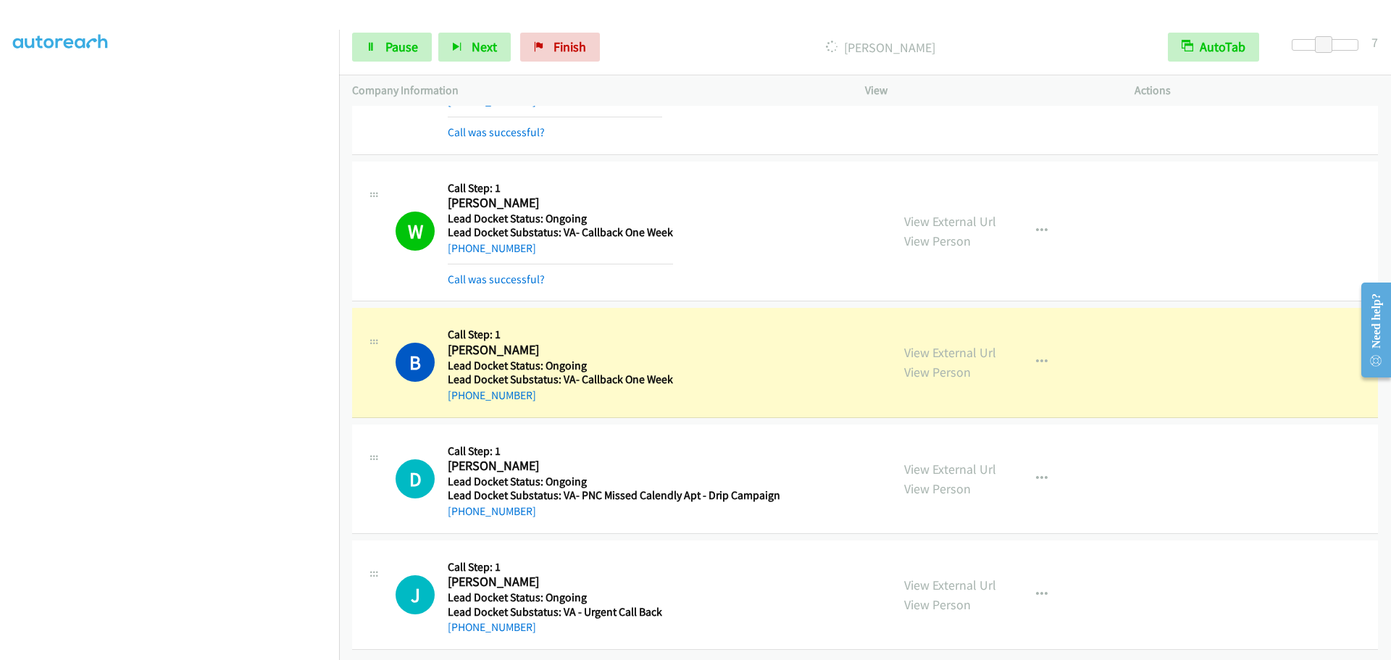
scroll to position [956, 0]
click at [402, 50] on span "Pause" at bounding box center [401, 46] width 33 height 17
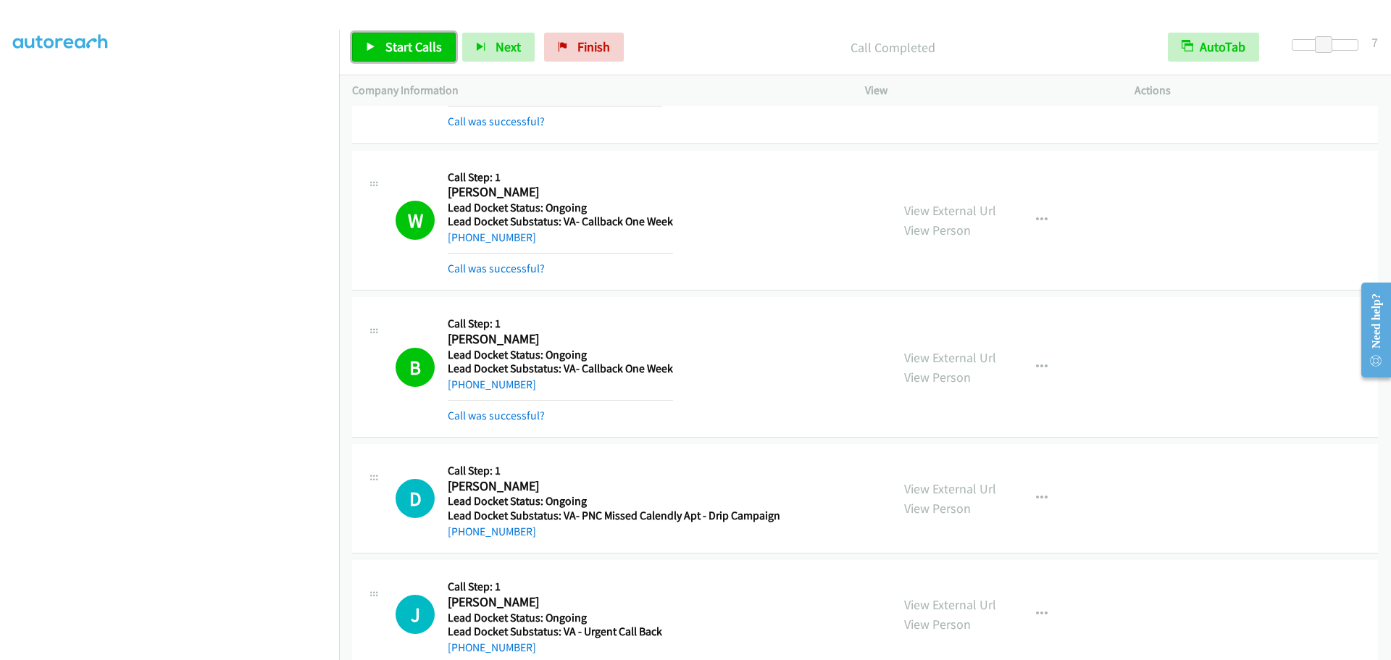
click at [395, 53] on span "Start Calls" at bounding box center [413, 46] width 57 height 17
click at [401, 47] on span "Pause" at bounding box center [401, 46] width 33 height 17
click at [381, 57] on link "Start Calls" at bounding box center [404, 47] width 104 height 29
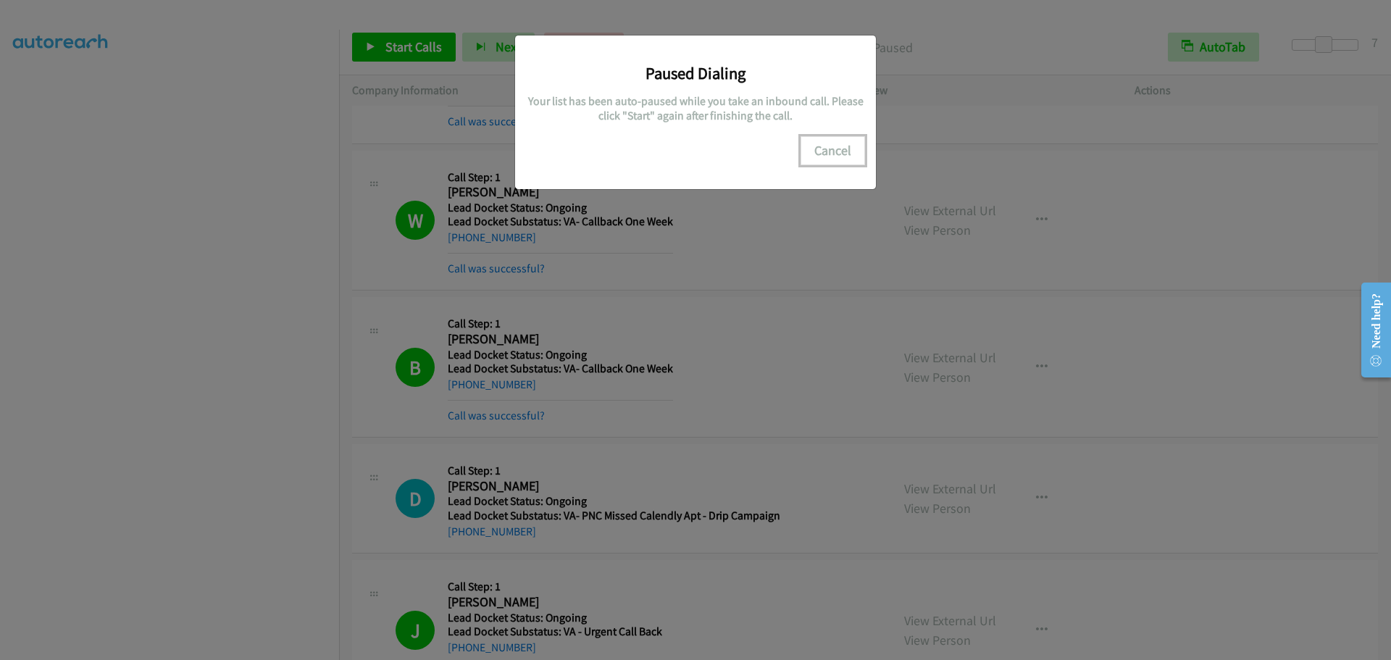
click at [841, 151] on button "Cancel" at bounding box center [833, 150] width 64 height 29
click at [824, 149] on button "Cancel" at bounding box center [833, 150] width 64 height 29
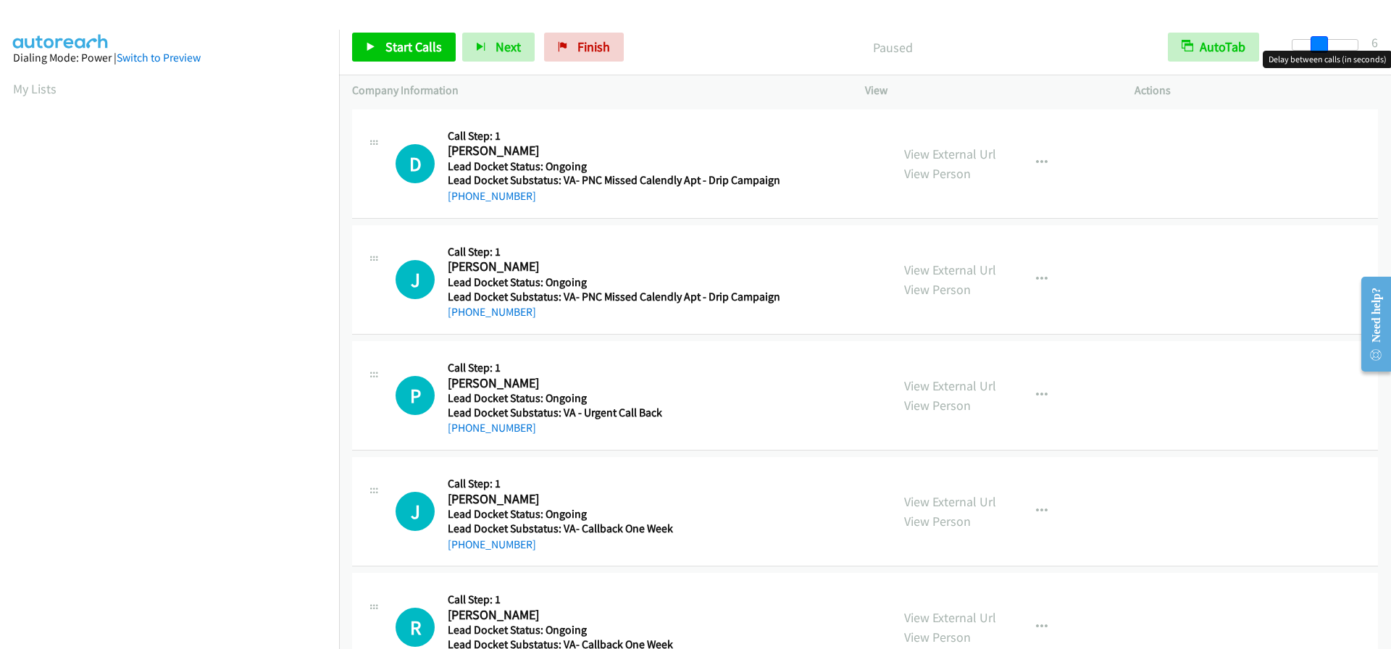
drag, startPoint x: 1294, startPoint y: 43, endPoint x: 1318, endPoint y: 43, distance: 23.9
click at [1318, 43] on span at bounding box center [1319, 44] width 17 height 17
